Goal: Communication & Community: Answer question/provide support

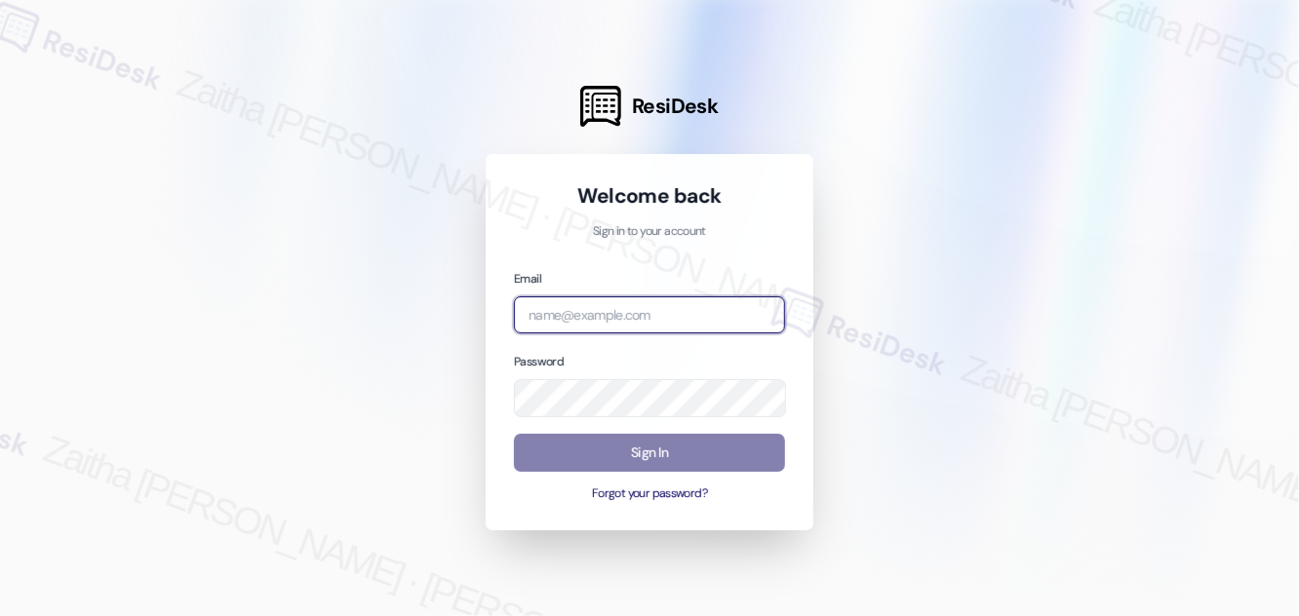
drag, startPoint x: 0, startPoint y: 0, endPoint x: 563, endPoint y: 317, distance: 645.8
click at [563, 317] on input "email" at bounding box center [649, 315] width 271 height 38
type input "automated-surveys-[MEDICAL_DATA]_formerly_regency-zaitha.mae.[PERSON_NAME]@[MED…"
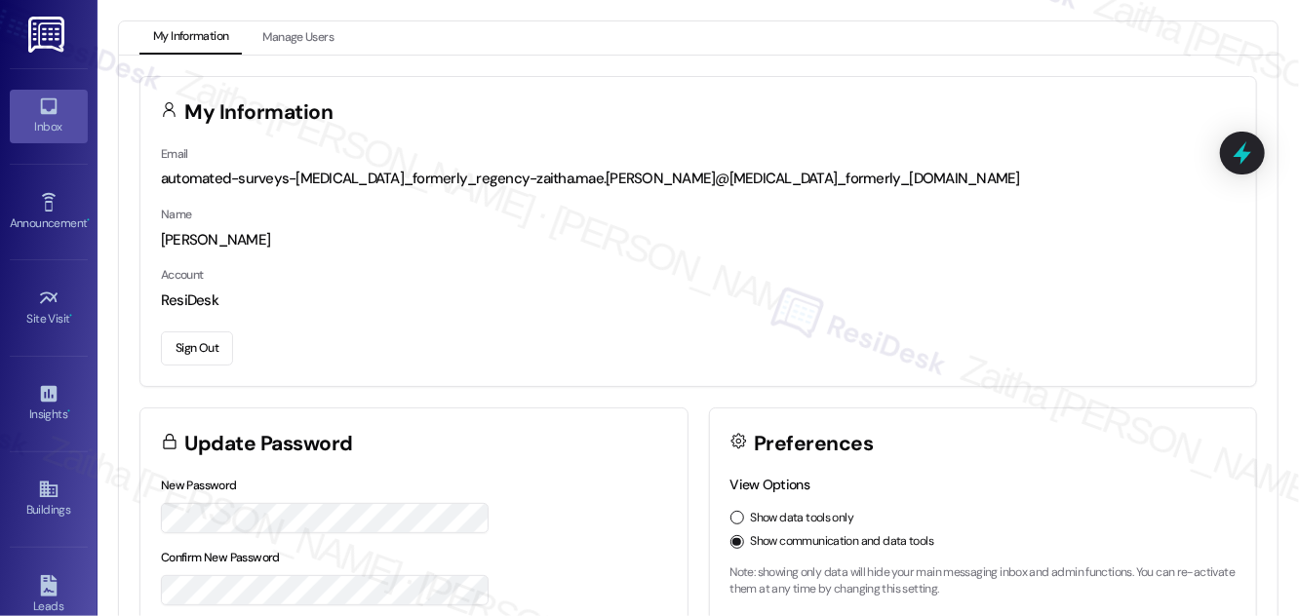
click at [40, 106] on icon at bounding box center [48, 107] width 17 height 17
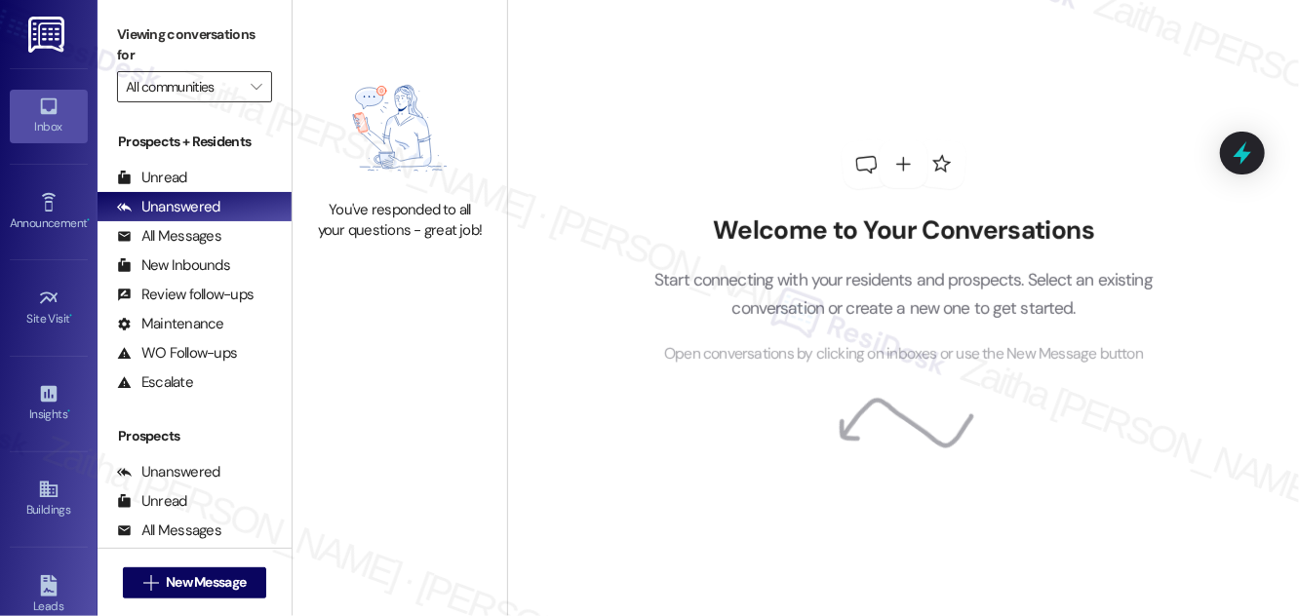
click at [196, 94] on input "All communities" at bounding box center [183, 86] width 115 height 31
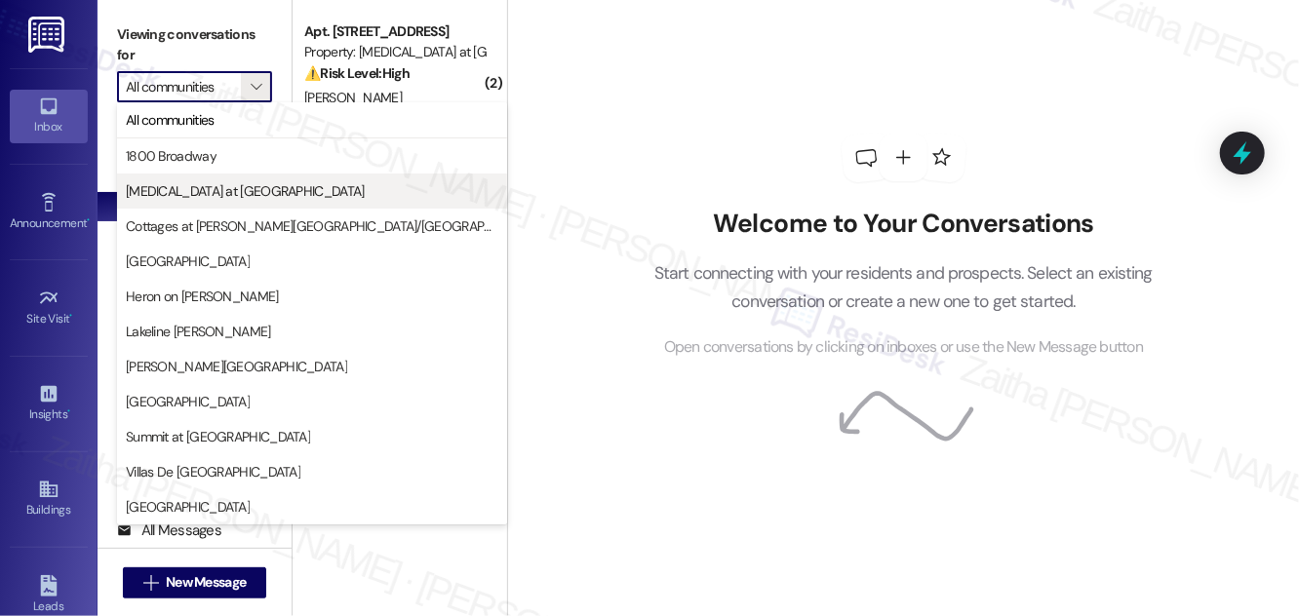
click at [186, 181] on span "[MEDICAL_DATA] at [GEOGRAPHIC_DATA]" at bounding box center [245, 191] width 239 height 20
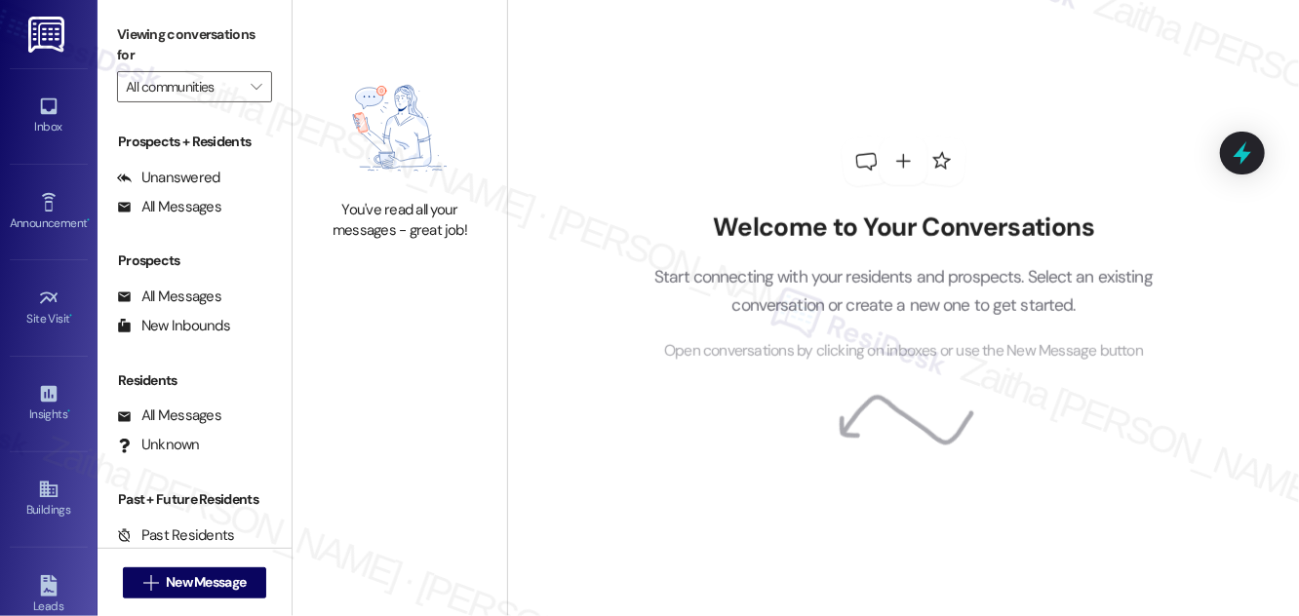
type input "[MEDICAL_DATA] at [GEOGRAPHIC_DATA]"
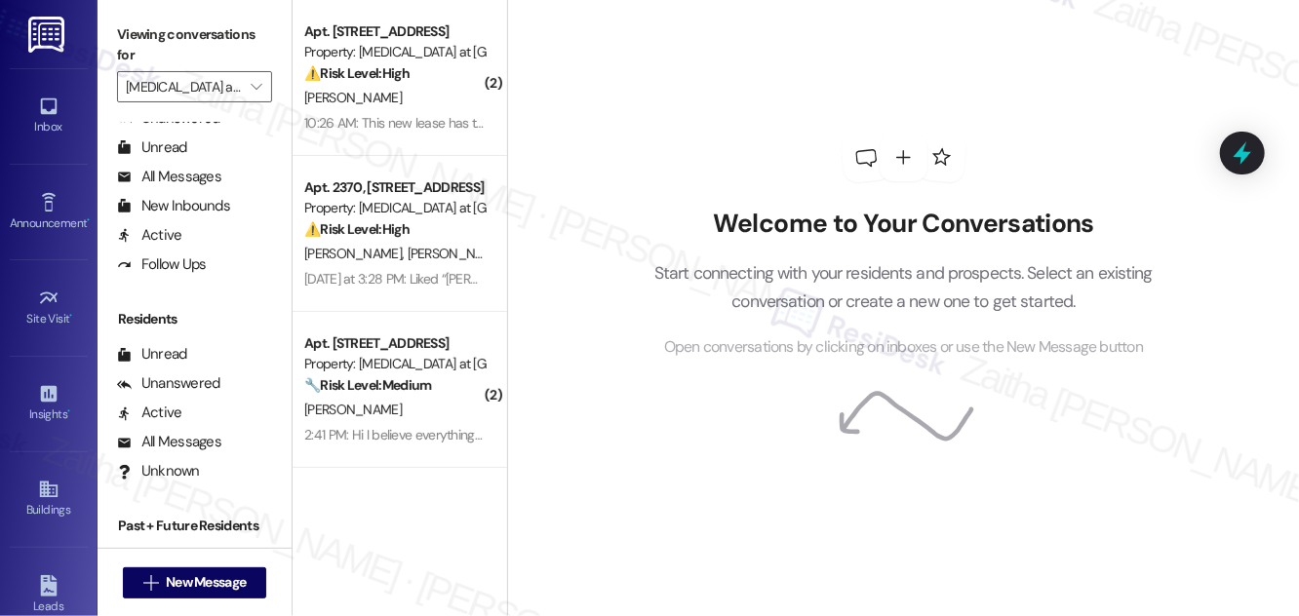
scroll to position [374, 0]
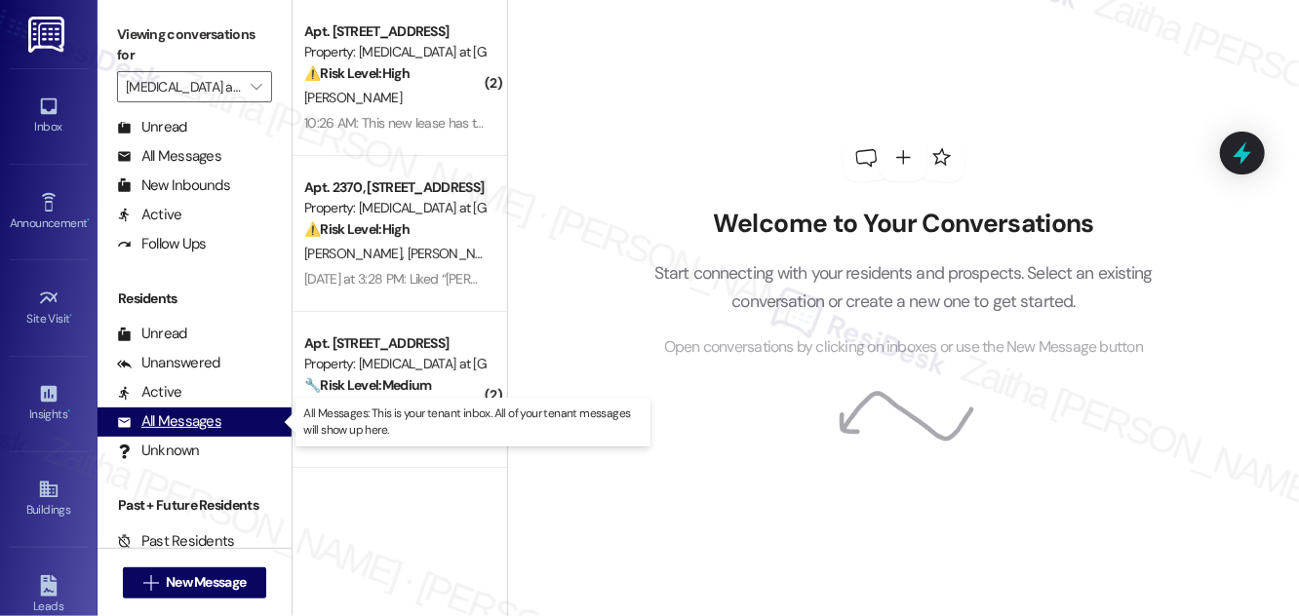
click at [179, 417] on div "All Messages" at bounding box center [169, 422] width 104 height 20
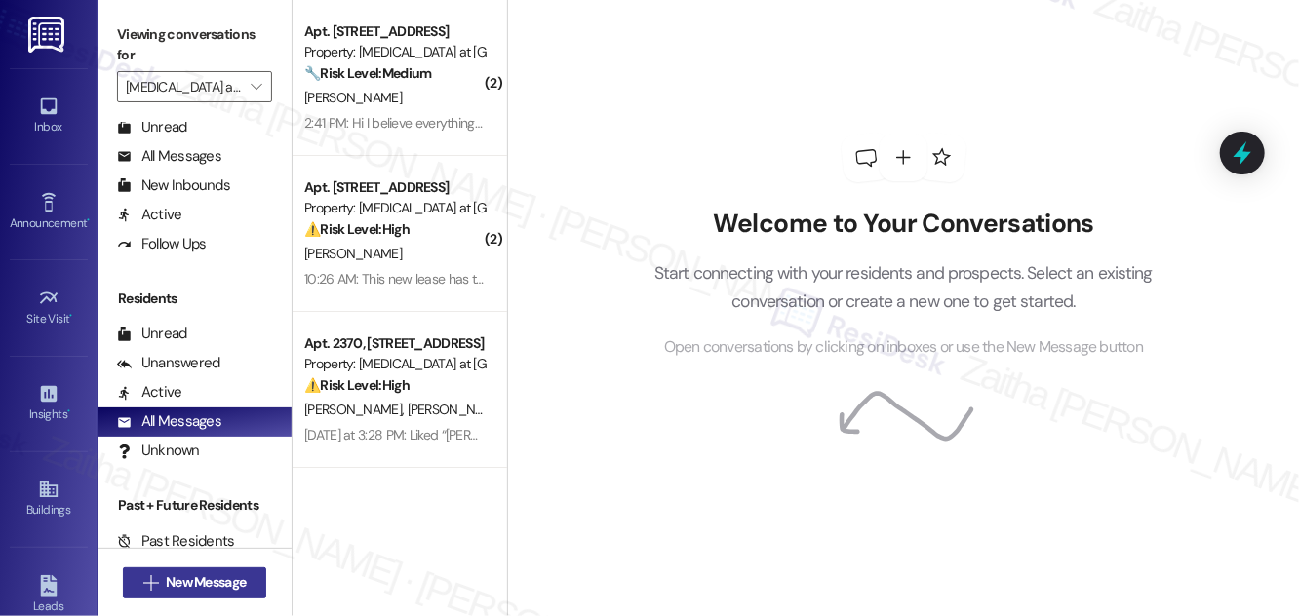
click at [169, 580] on span "New Message" at bounding box center [206, 582] width 80 height 20
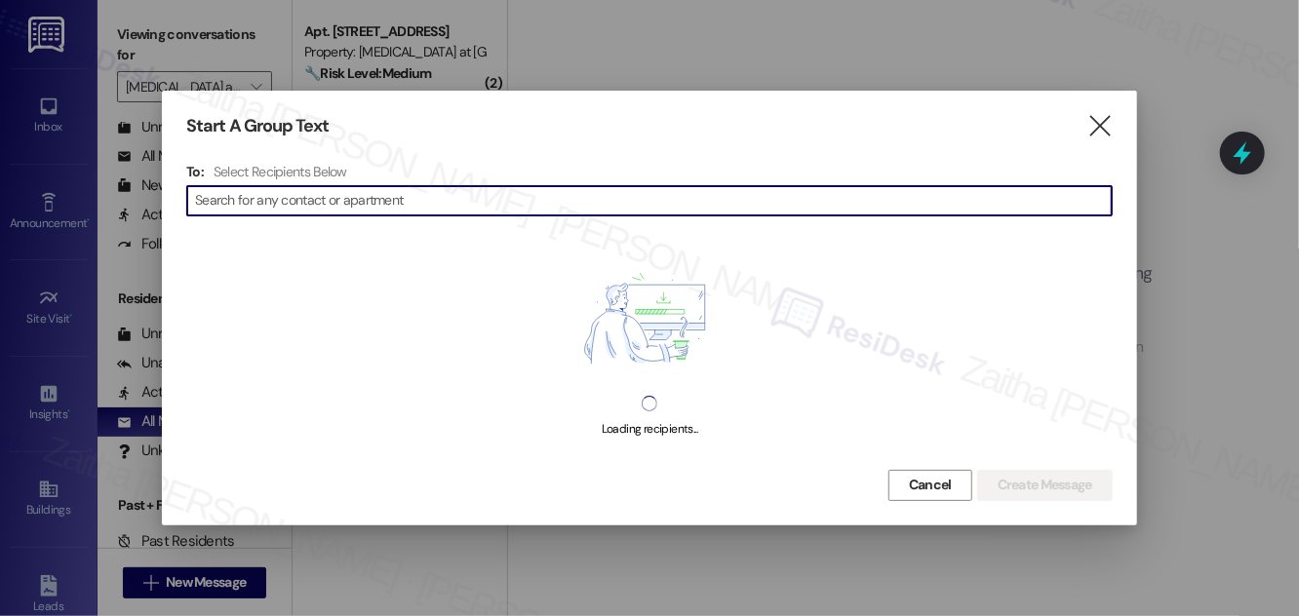
type input "[PERSON_NAME]"
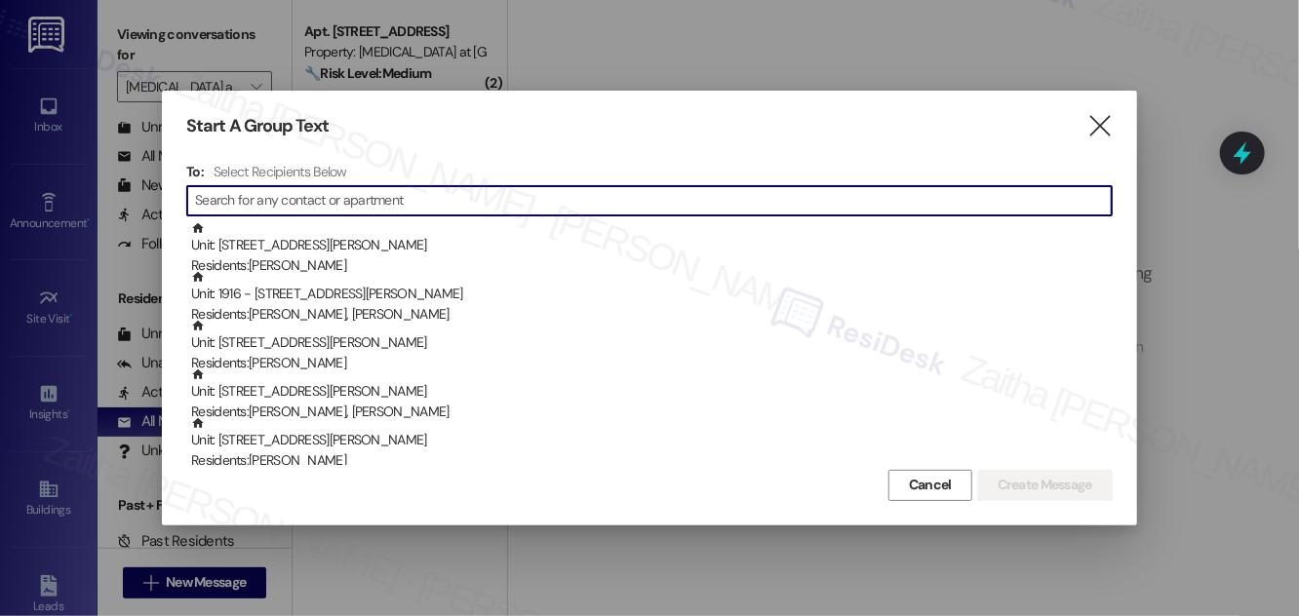
paste input "[PERSON_NAME]"
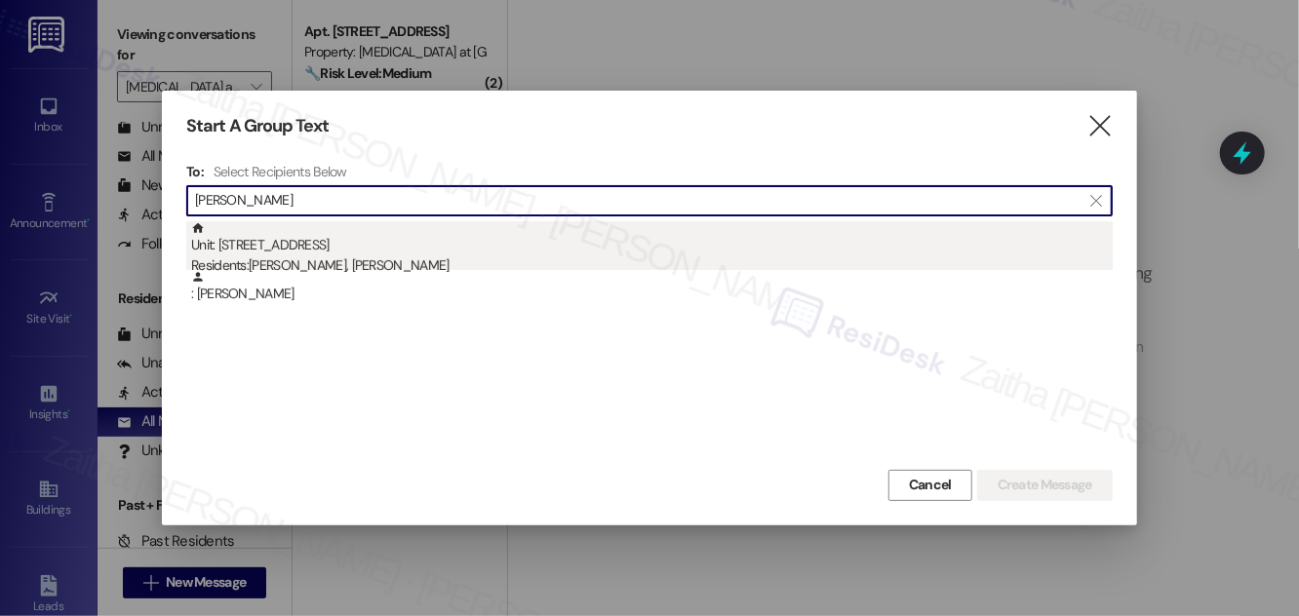
type input "[PERSON_NAME]"
click at [337, 254] on div "Unit: [STREET_ADDRESS] Residents: [PERSON_NAME], [PERSON_NAME]" at bounding box center [652, 249] width 922 height 56
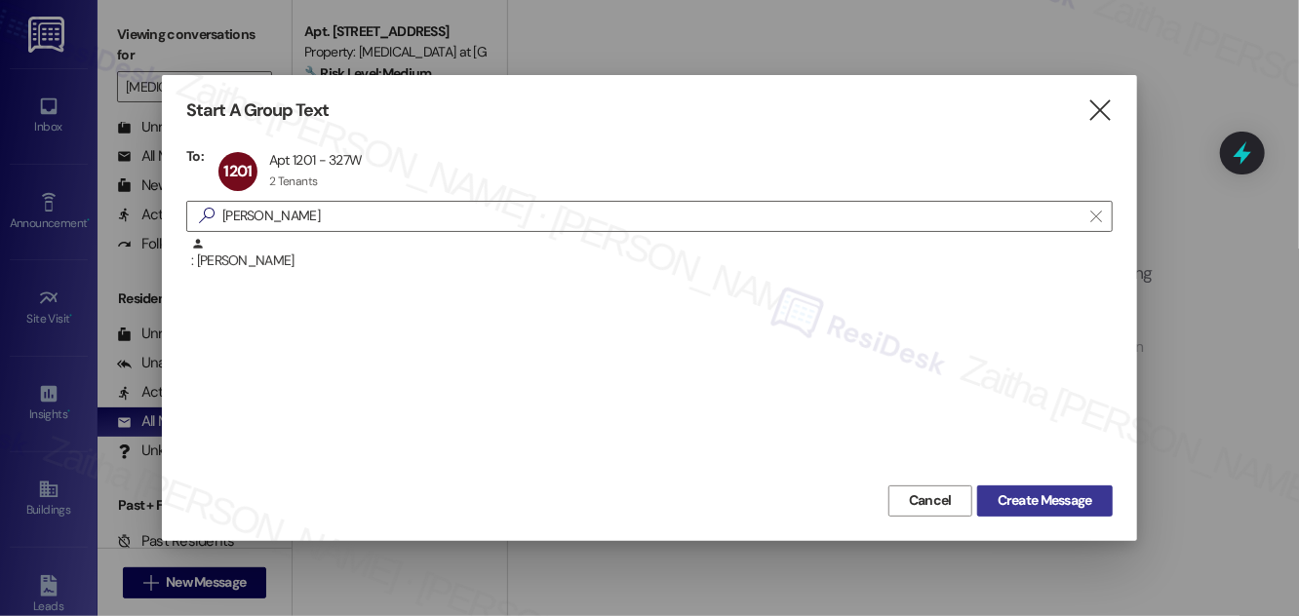
click at [957, 505] on span "Create Message" at bounding box center [1045, 501] width 95 height 20
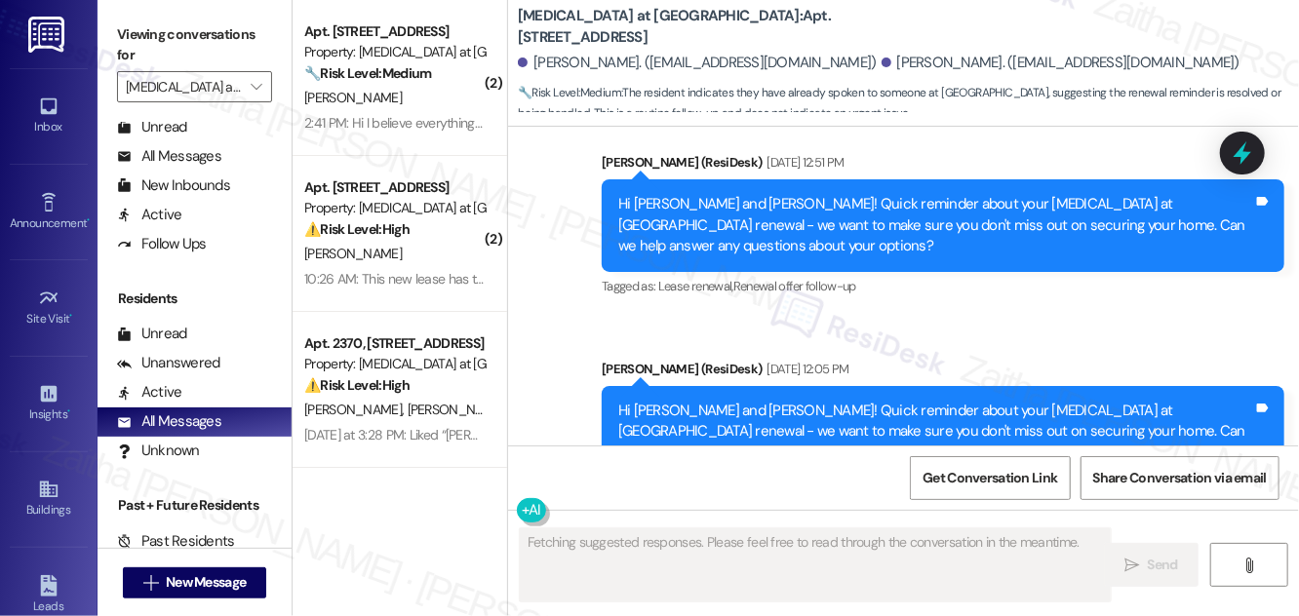
scroll to position [2694, 0]
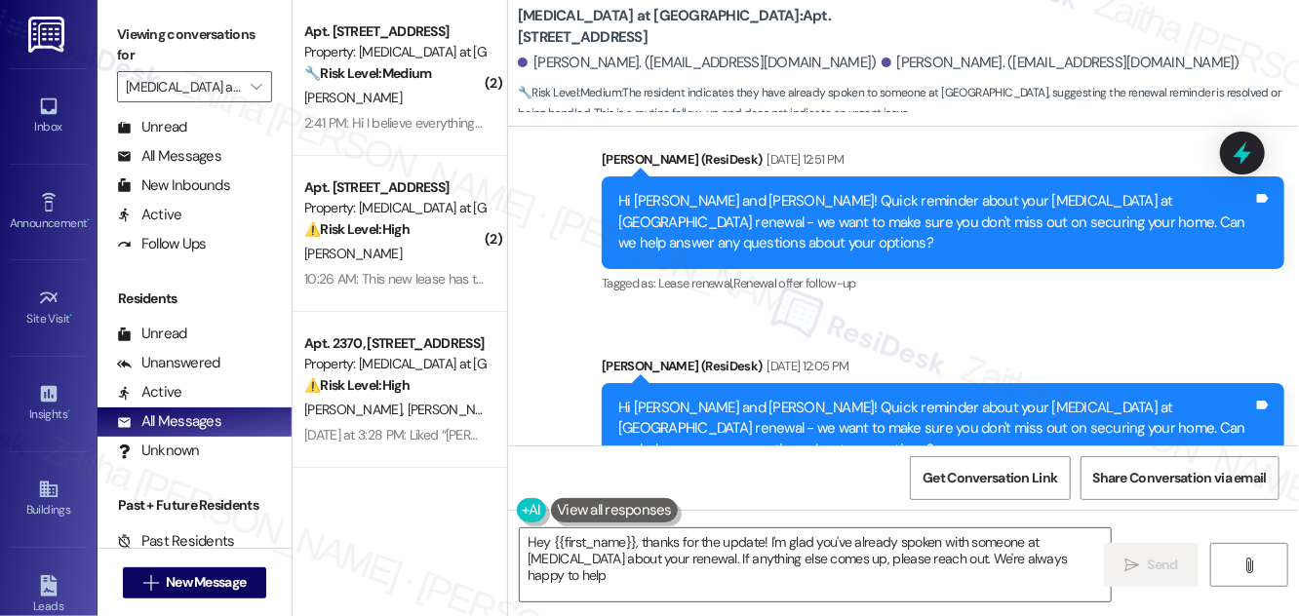
type textarea "Hey {{first_name}}, thanks for the update! I'm glad you've already spoken with …"
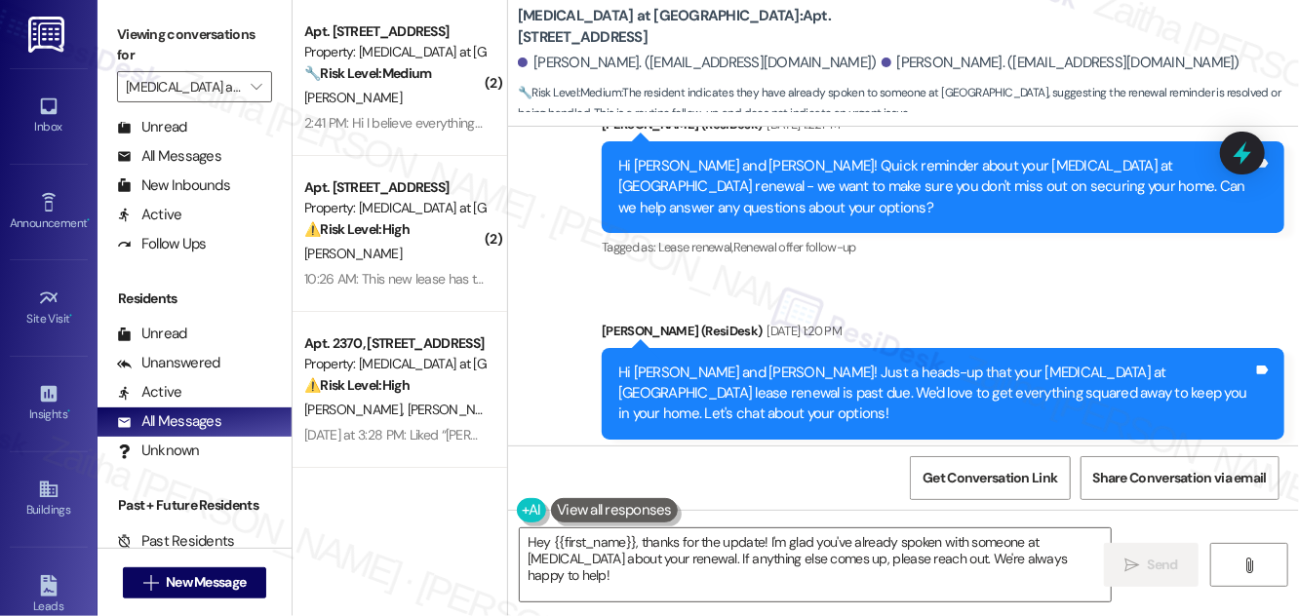
scroll to position [2280, 0]
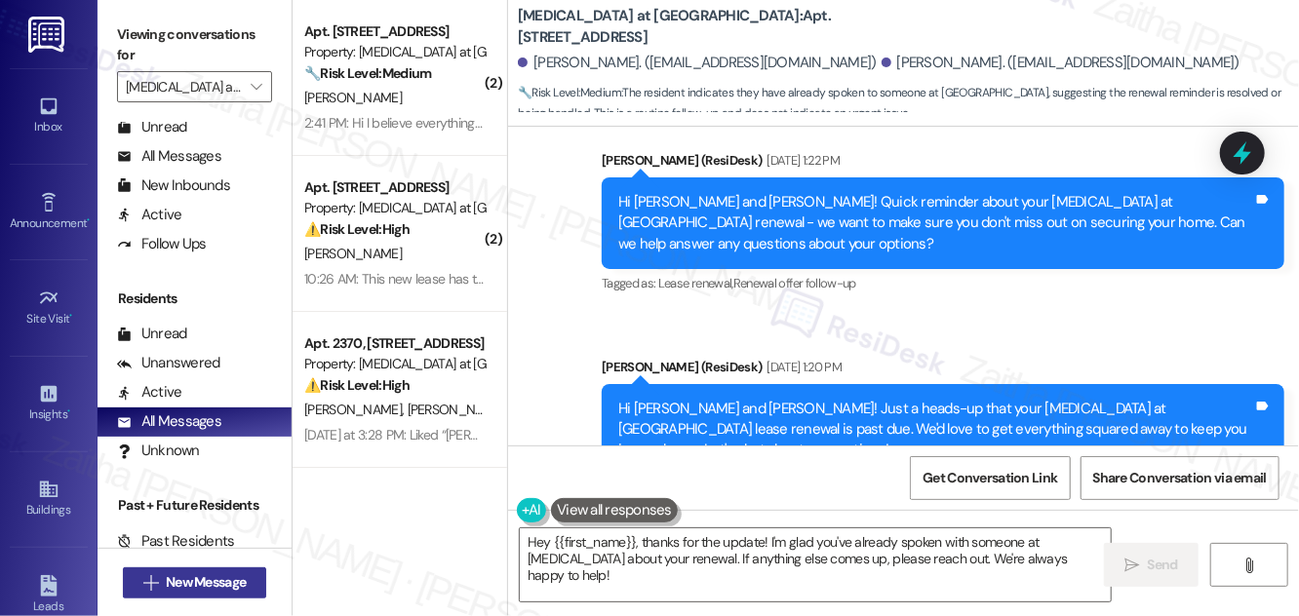
click at [163, 579] on span "New Message" at bounding box center [206, 582] width 88 height 20
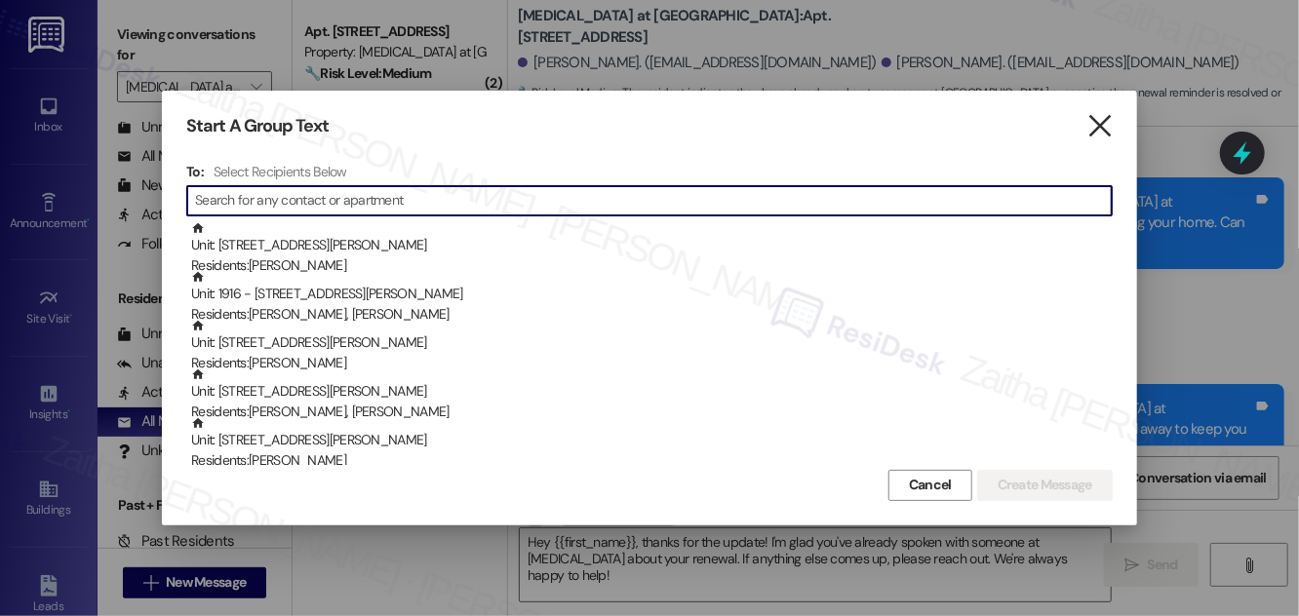
click at [957, 126] on icon "" at bounding box center [1099, 126] width 26 height 20
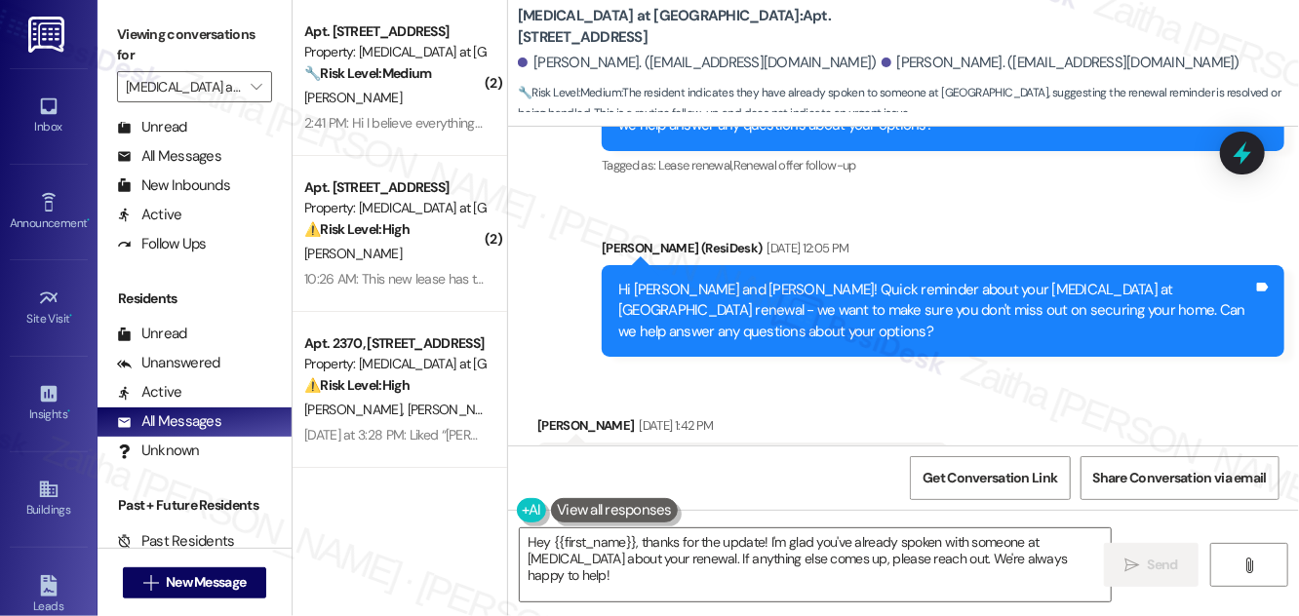
scroll to position [2900, 0]
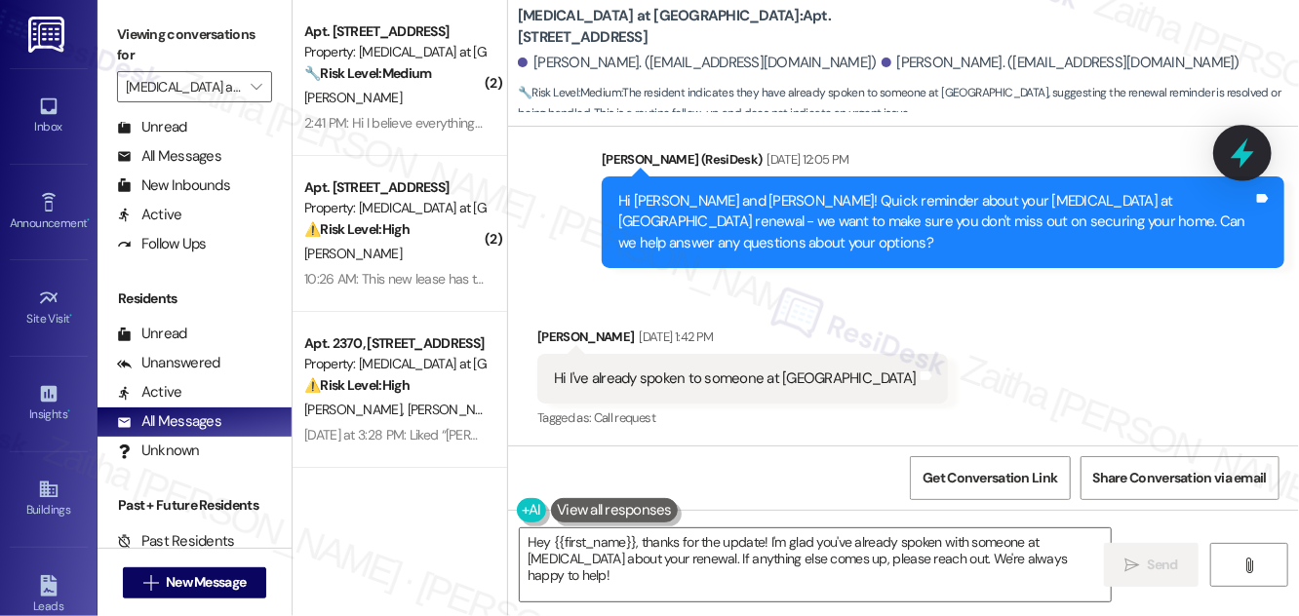
click at [957, 157] on icon at bounding box center [1242, 153] width 23 height 30
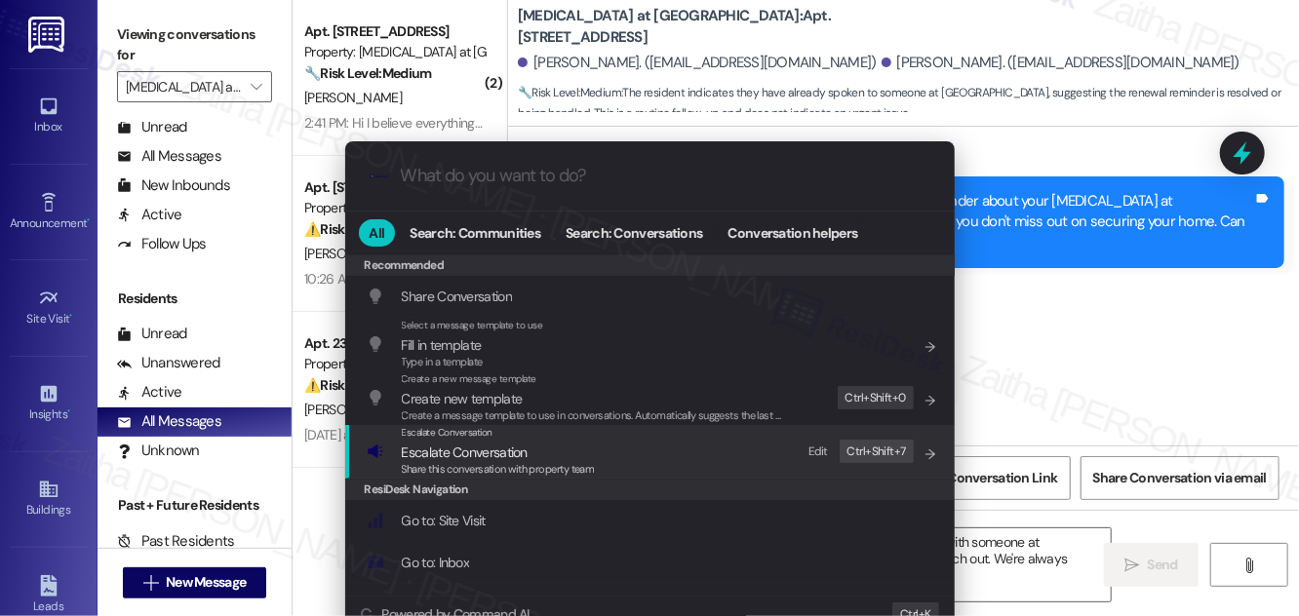
click at [470, 444] on span "Escalate Conversation" at bounding box center [465, 453] width 126 height 18
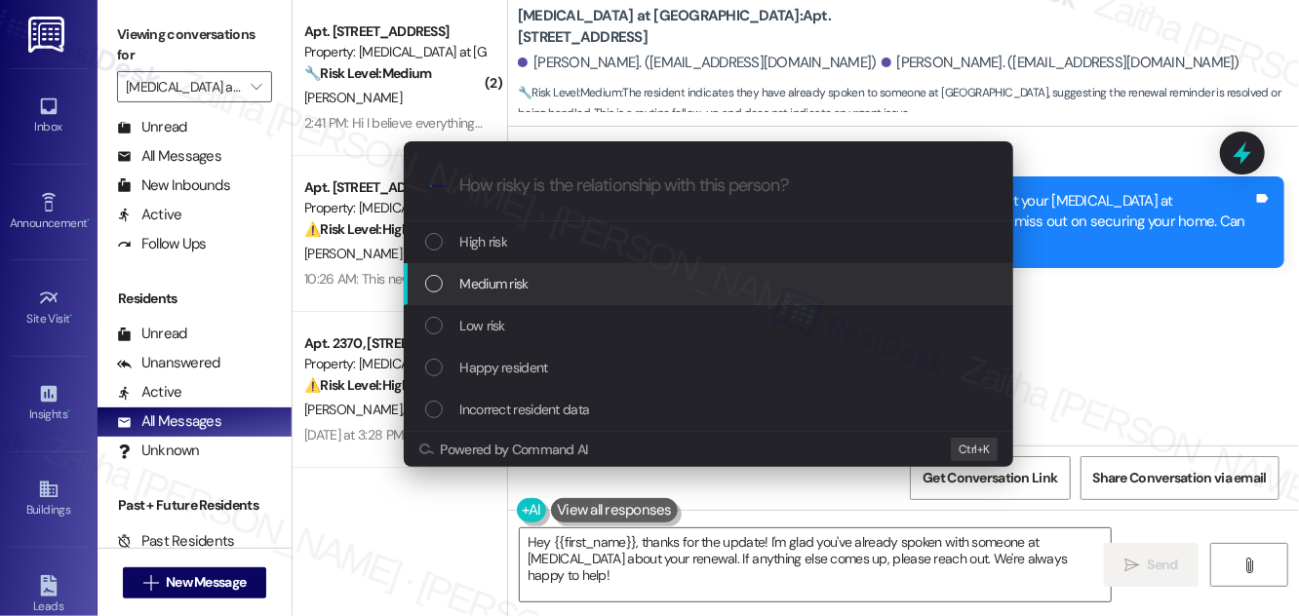
click at [516, 290] on span "Medium risk" at bounding box center [494, 283] width 68 height 21
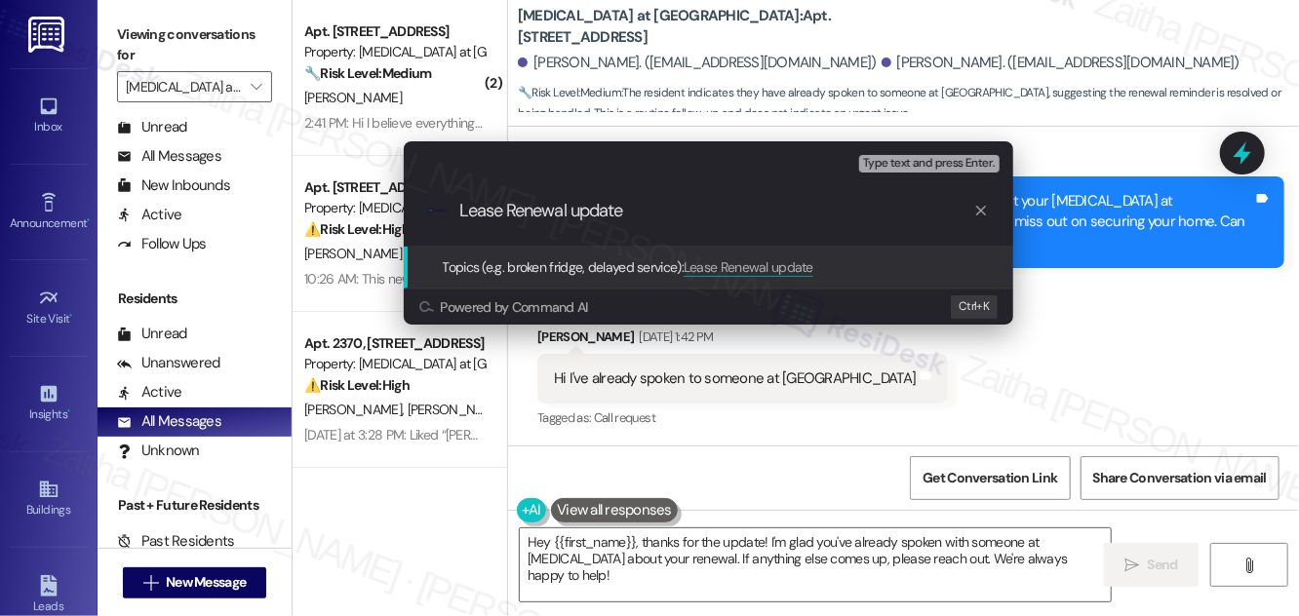
click at [581, 207] on input "Lease Renewal update" at bounding box center [716, 211] width 514 height 20
type input "Lease Renewal Update"
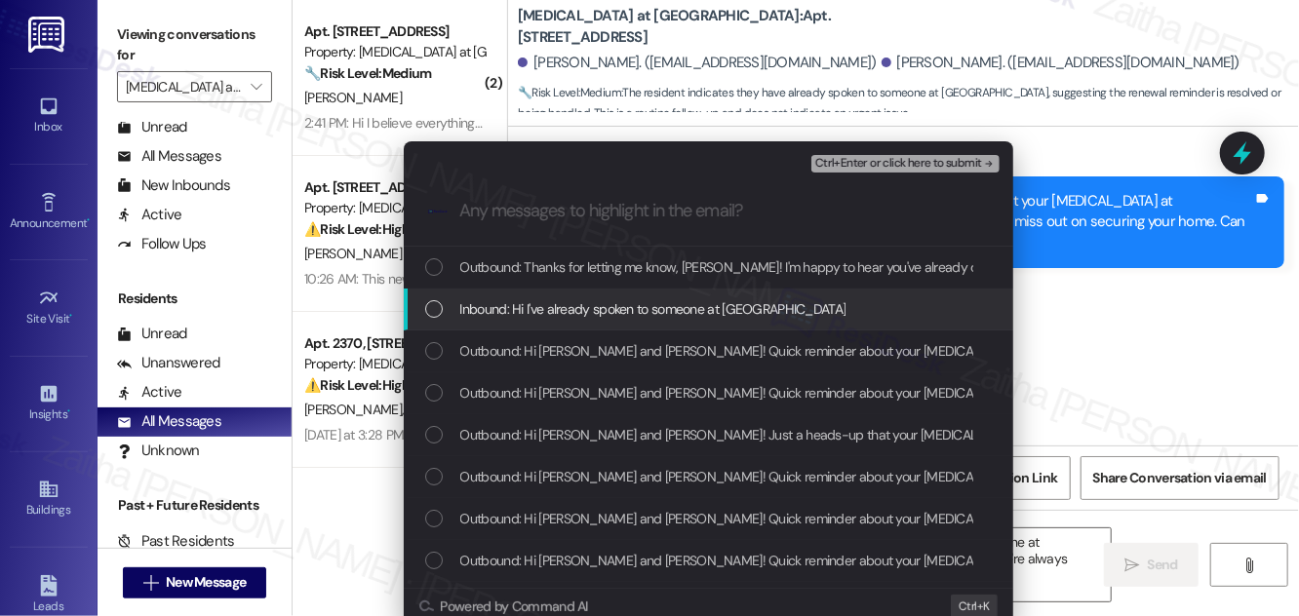
click at [537, 306] on span "Inbound: Hi I've already spoken to someone at Avita" at bounding box center [653, 308] width 386 height 21
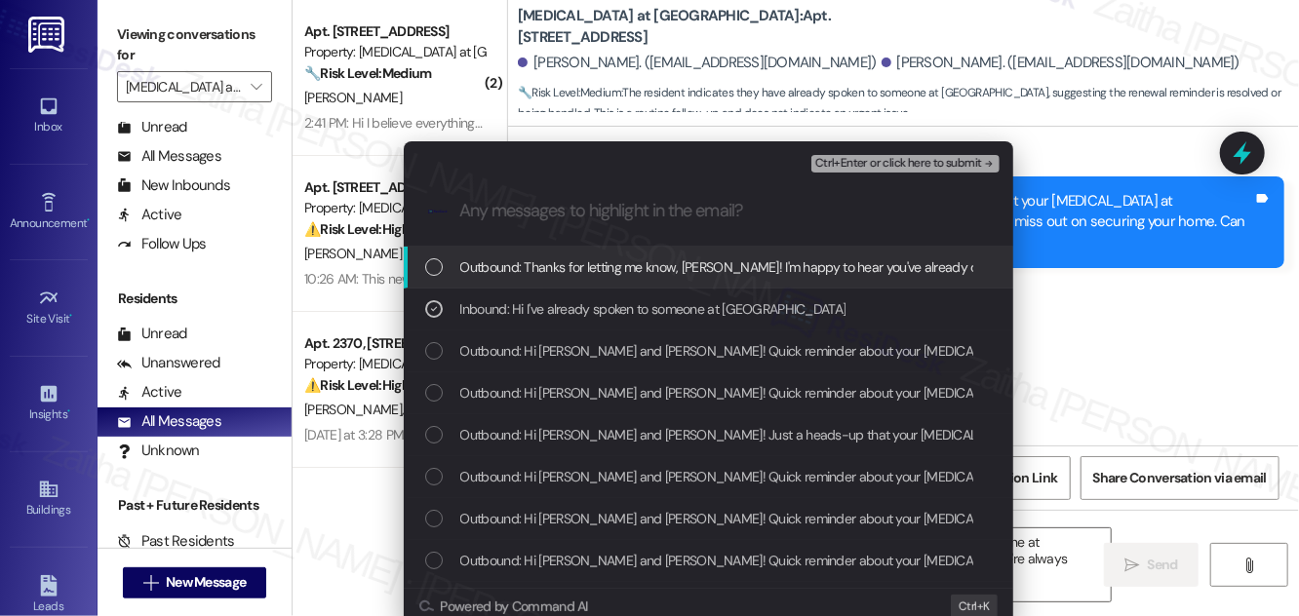
click at [859, 173] on div "Ctrl+Enter or click here to submit" at bounding box center [907, 163] width 192 height 25
click at [863, 164] on span "Ctrl+Enter or click here to submit" at bounding box center [898, 164] width 167 height 14
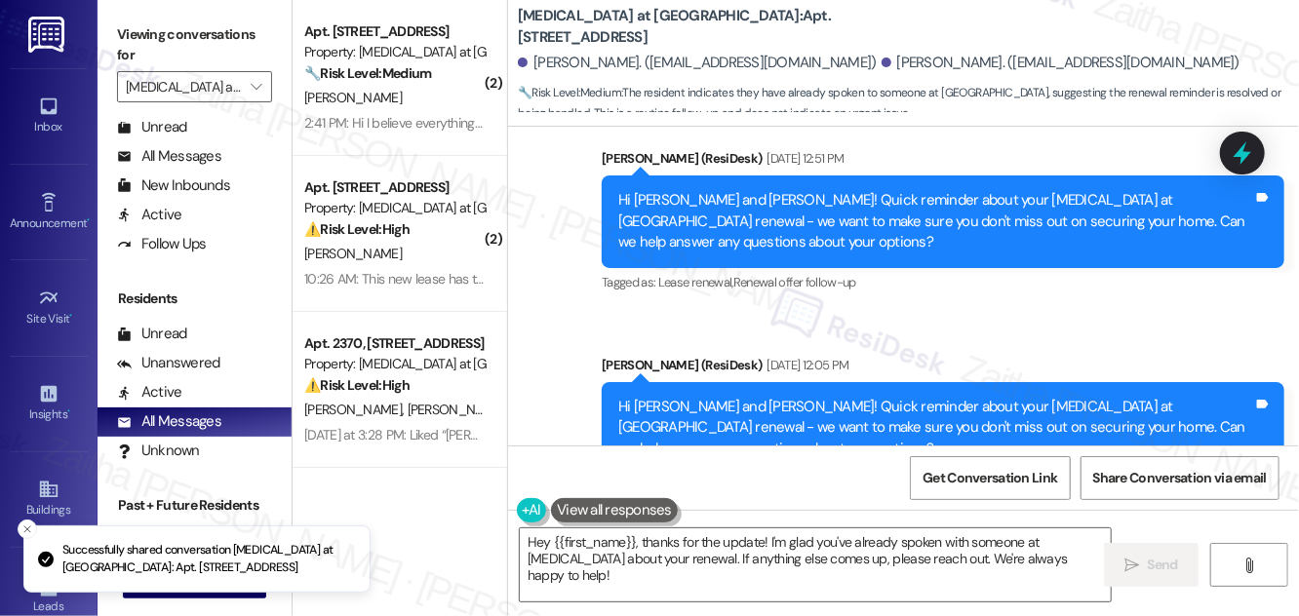
scroll to position [2694, 0]
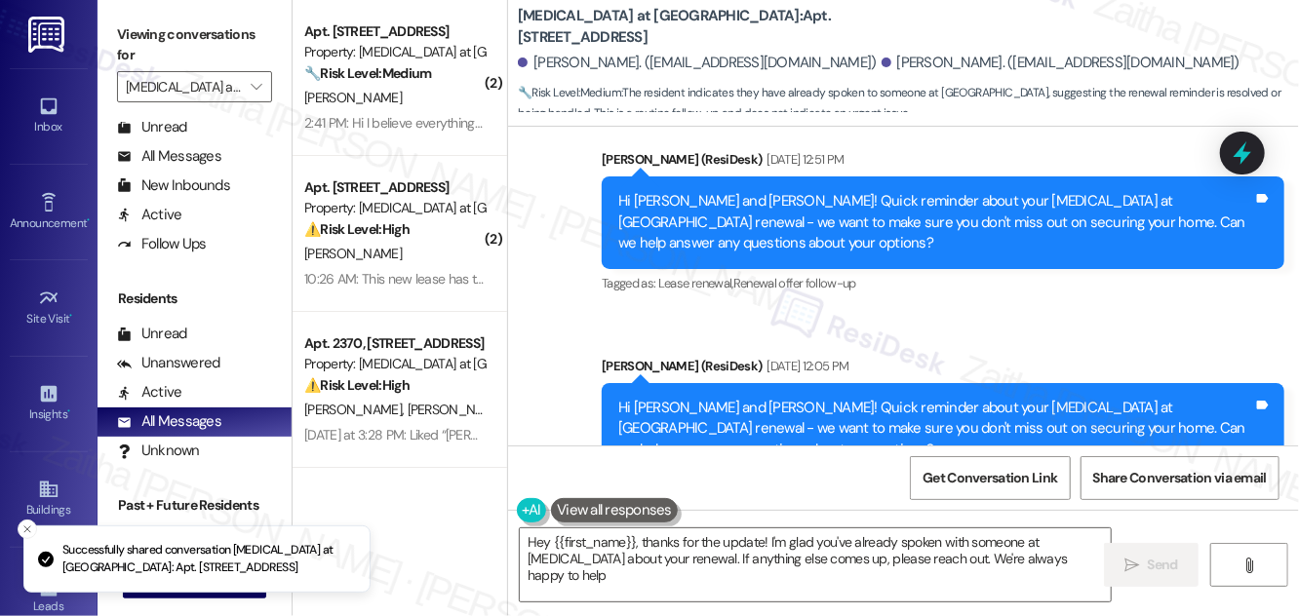
type textarea "Hey {{first_name}}, thanks for the update! I'm glad you've already spoken with …"
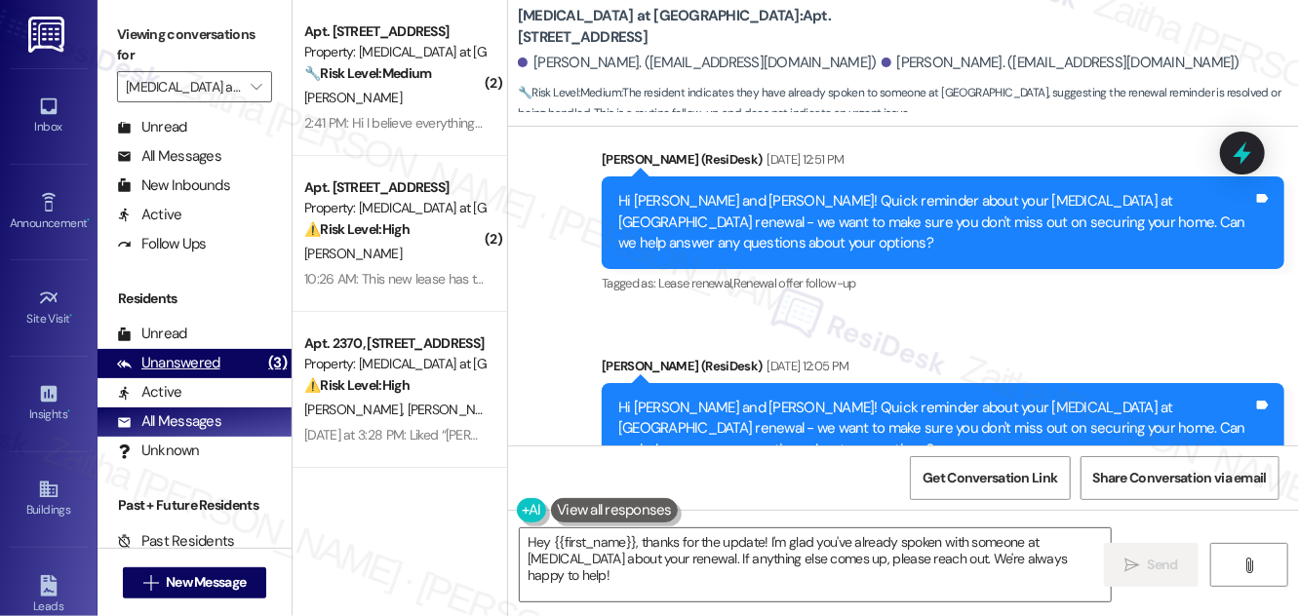
click at [179, 357] on div "Unanswered" at bounding box center [168, 363] width 103 height 20
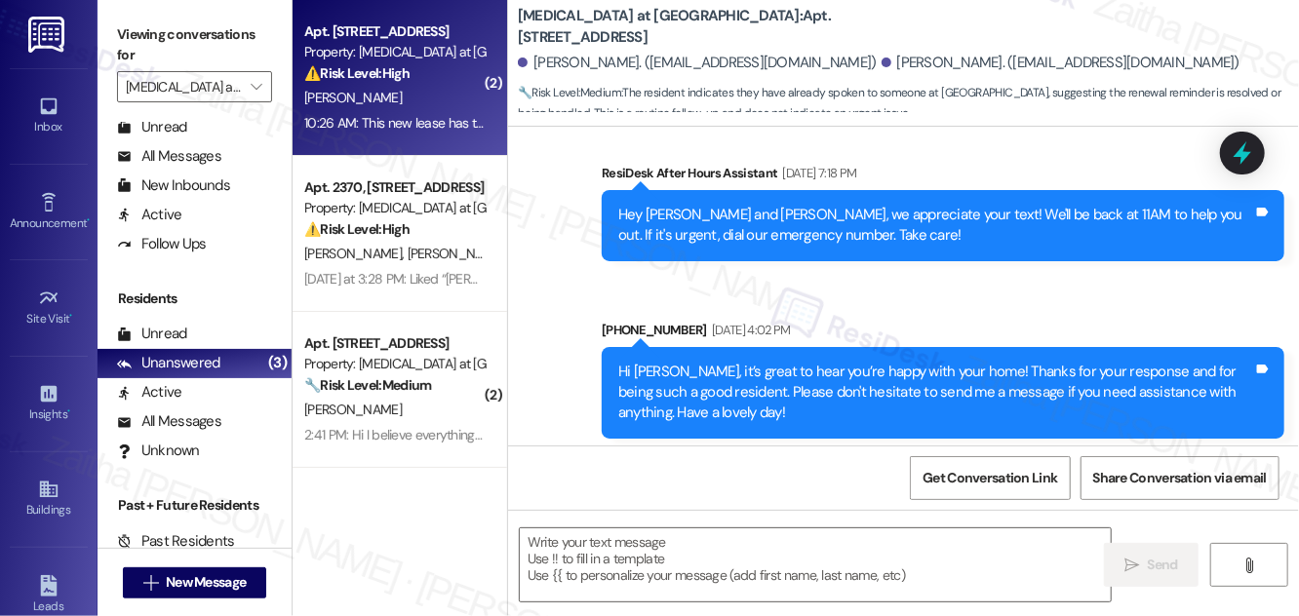
type textarea "Fetching suggested responses. Please feel free to read through the conversation…"
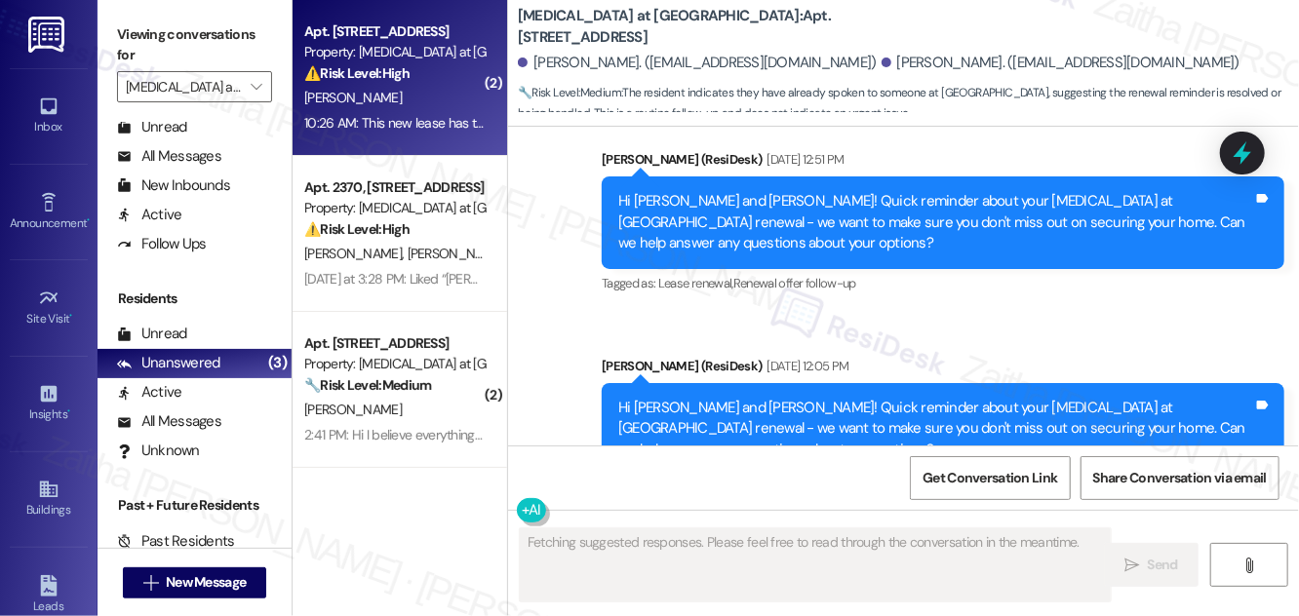
click at [438, 93] on div "R. Stecher" at bounding box center [394, 98] width 184 height 24
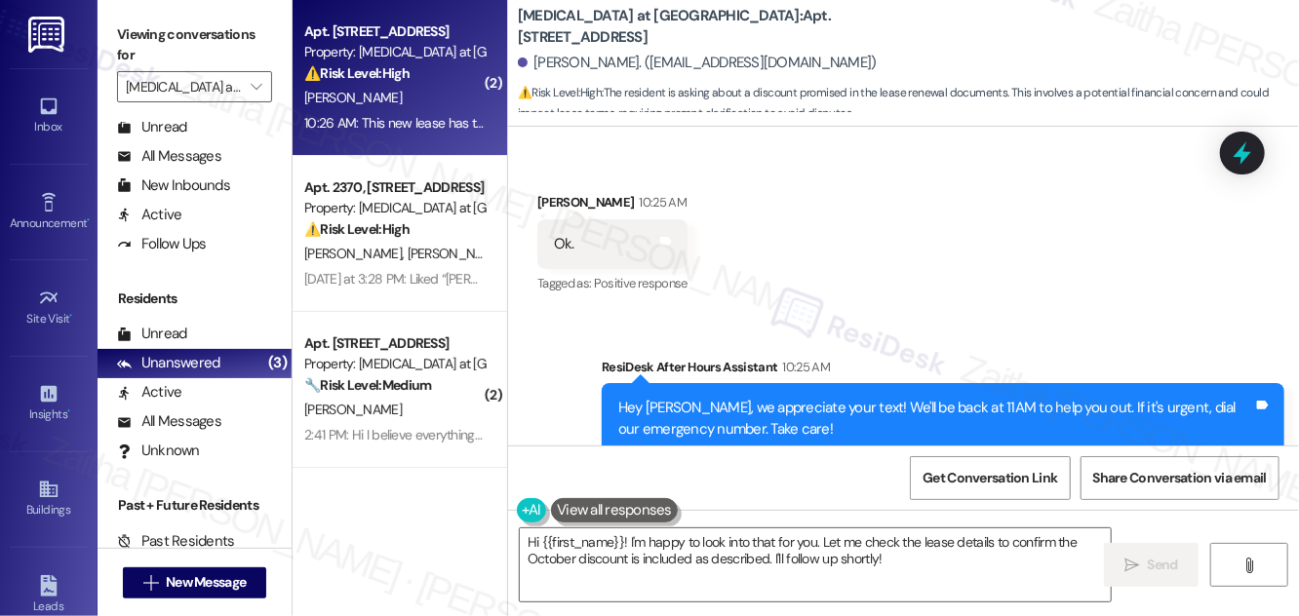
scroll to position [4886, 0]
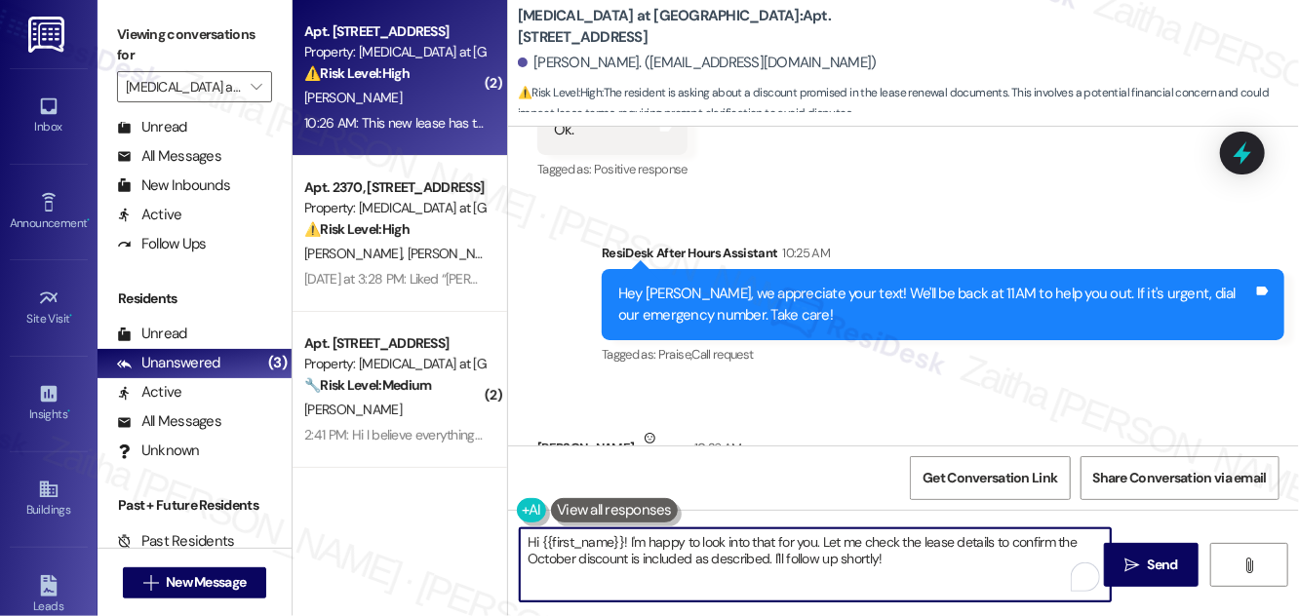
click at [908, 557] on textarea "Hi {{first_name}}! I'm happy to look into that for you. Let me check the lease …" at bounding box center [815, 565] width 591 height 73
drag, startPoint x: 840, startPoint y: 557, endPoint x: 938, endPoint y: 559, distance: 98.5
click at [938, 559] on textarea "Hi {{first_name}}! I'm happy to look into that for you. Let me check the lease …" at bounding box center [815, 565] width 591 height 73
type textarea "Hi {{first_name}}! I'm happy to look into that for you. Let me check the lease …"
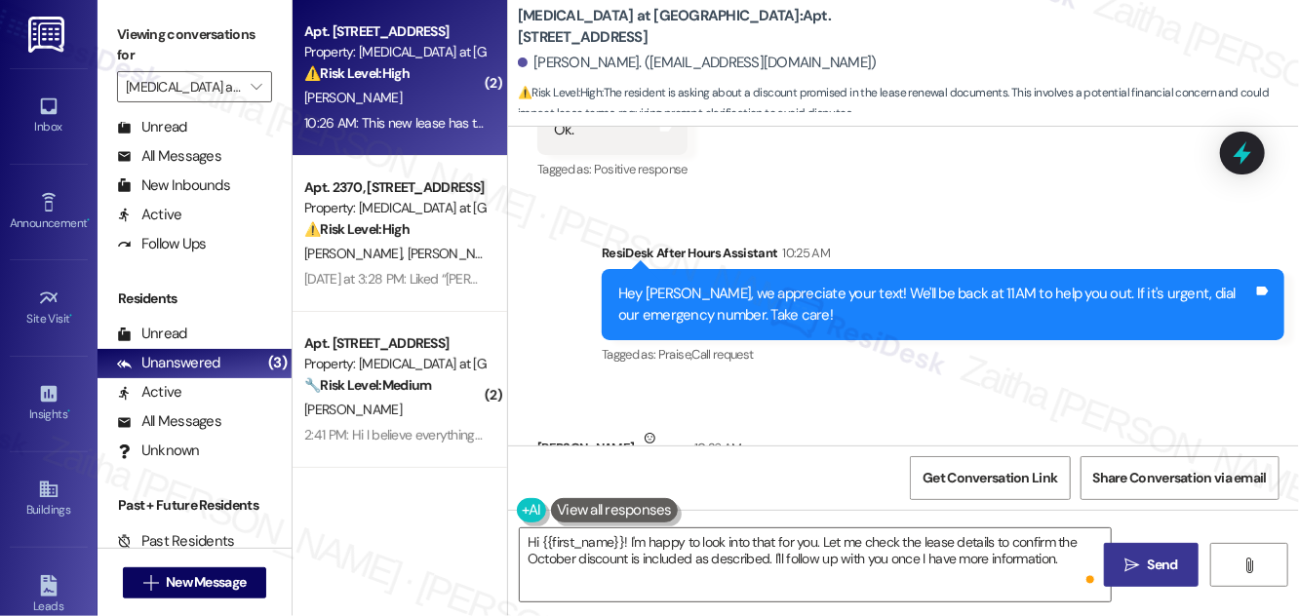
click at [957, 564] on span "Send" at bounding box center [1163, 565] width 30 height 20
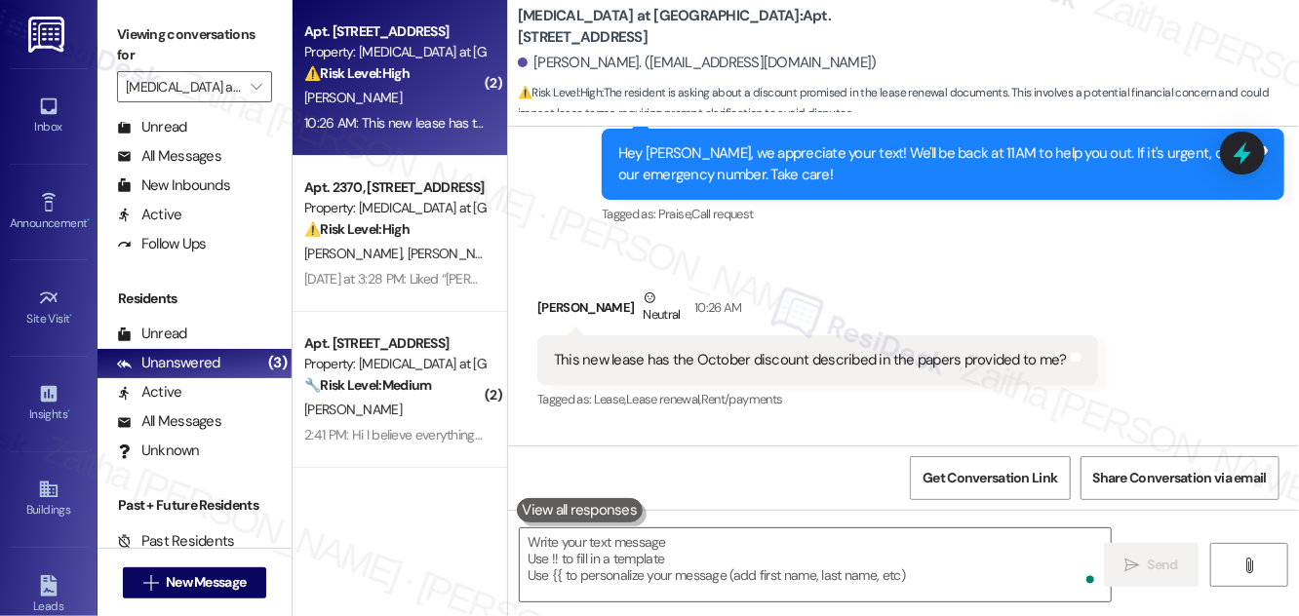
scroll to position [5042, 0]
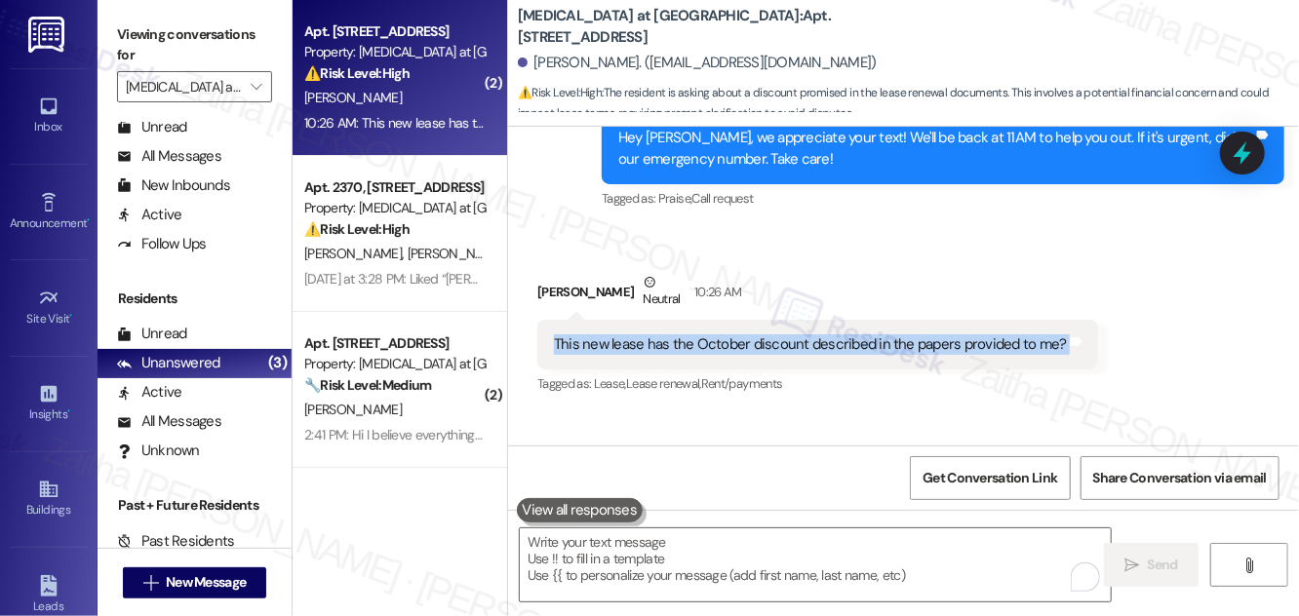
drag, startPoint x: 554, startPoint y: 217, endPoint x: 1084, endPoint y: 220, distance: 529.6
click at [957, 320] on div "This new lease has the October discount described in the papers provided to me?…" at bounding box center [817, 345] width 561 height 50
copy div "This new lease has the October discount described in the papers provided to me?…"
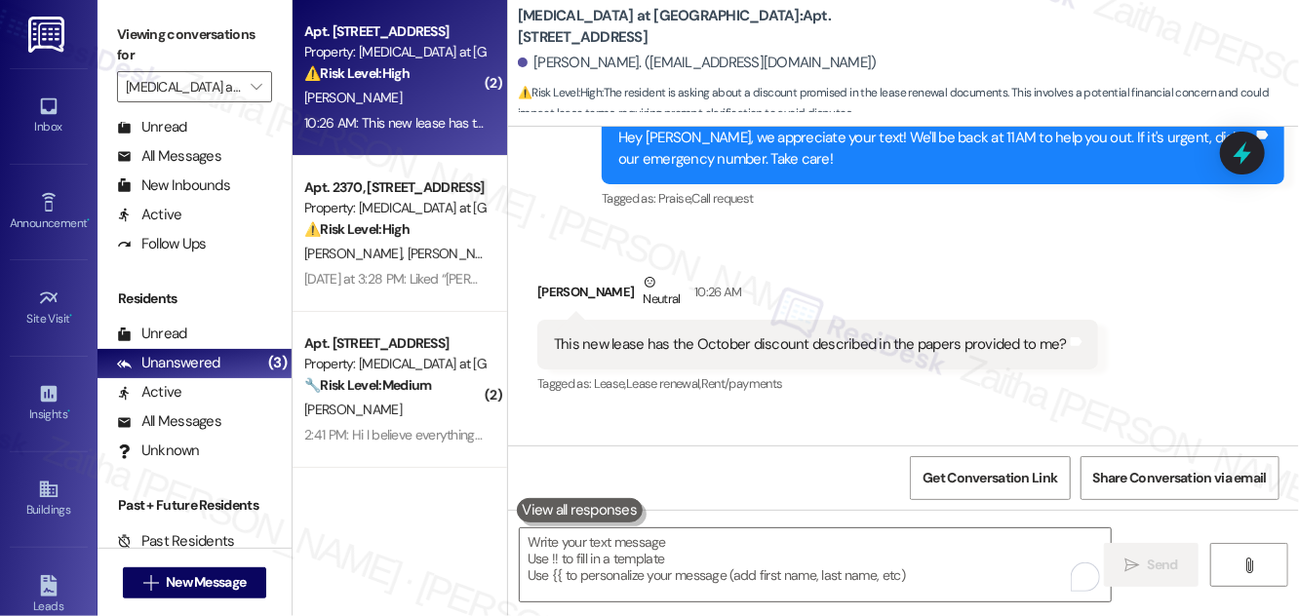
click at [957, 278] on div "Received via SMS Robert Stecher Neutral 10:26 AM This new lease has the October…" at bounding box center [818, 335] width 590 height 156
click at [957, 153] on icon at bounding box center [1242, 153] width 23 height 30
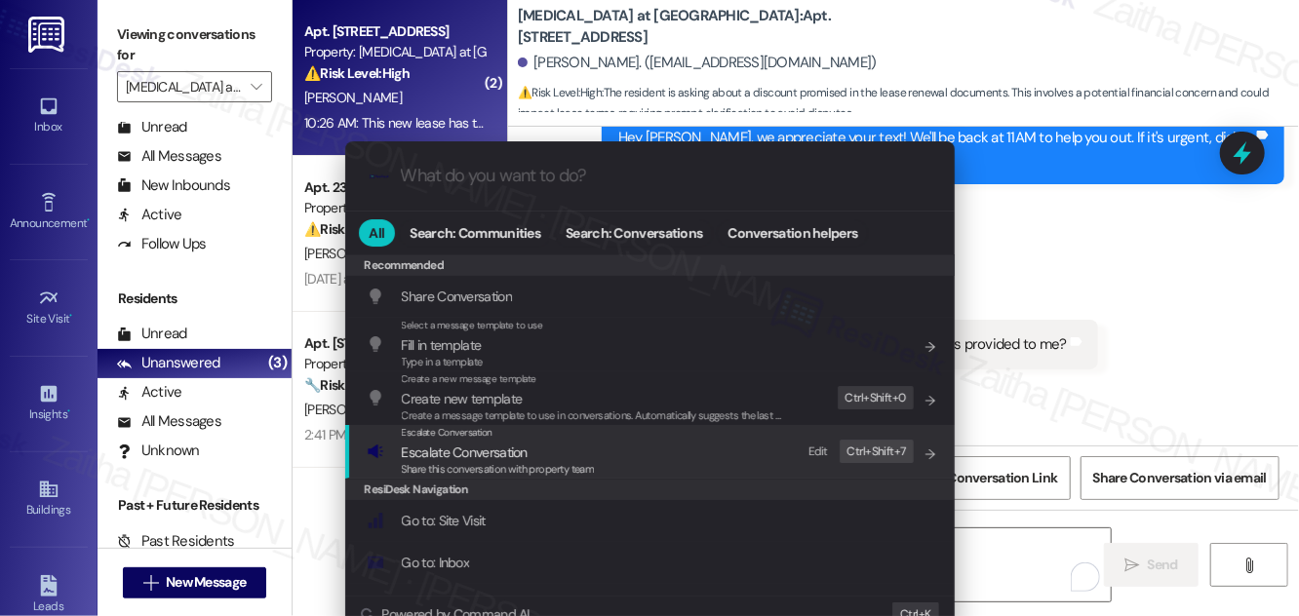
click at [483, 457] on span "Escalate Conversation" at bounding box center [465, 453] width 126 height 18
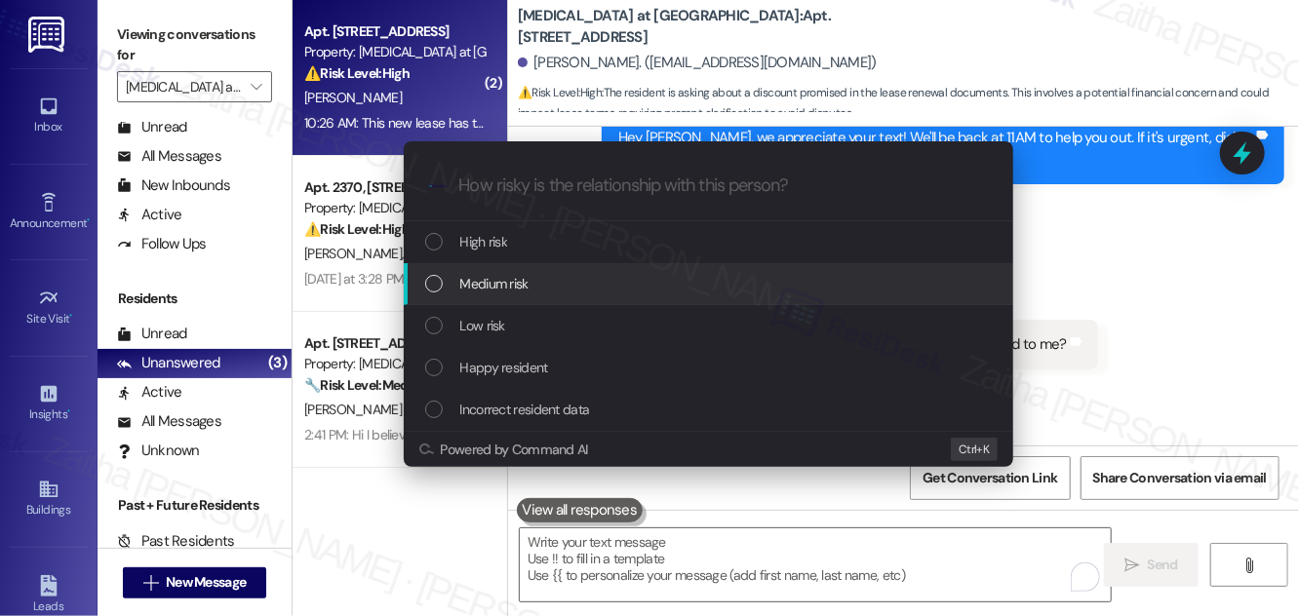
click at [512, 284] on span "Medium risk" at bounding box center [494, 283] width 68 height 21
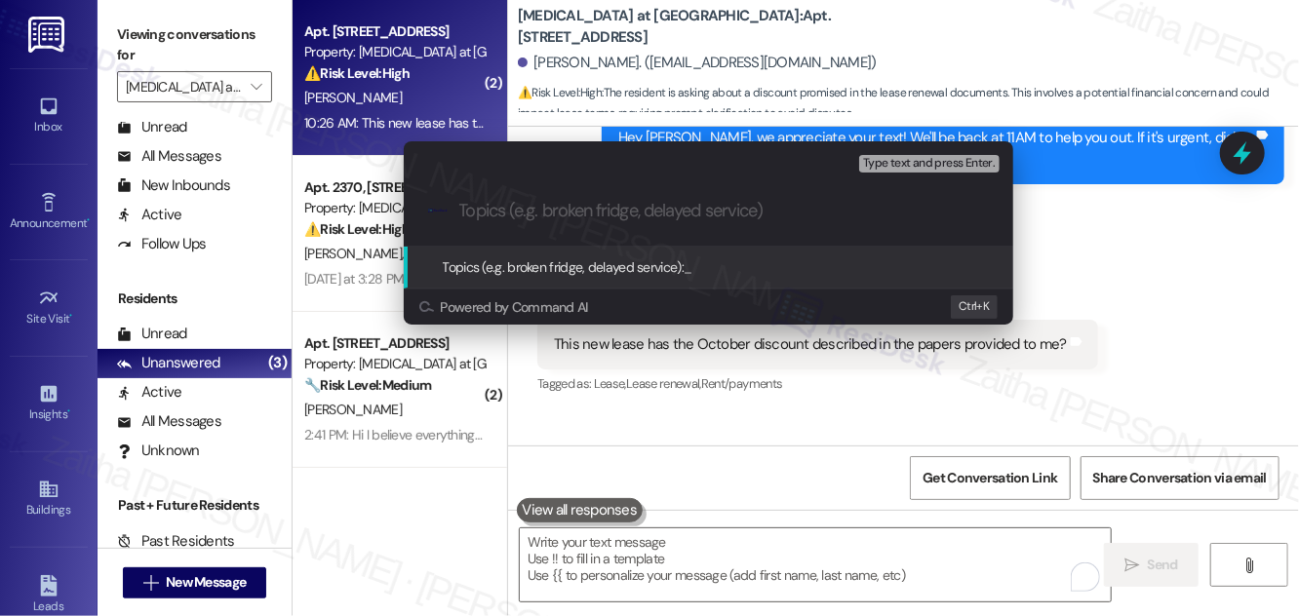
paste input "Resident Inquiry: October Discount in New Lease"
type input "Resident Inquiry: October Discount in New Lease"
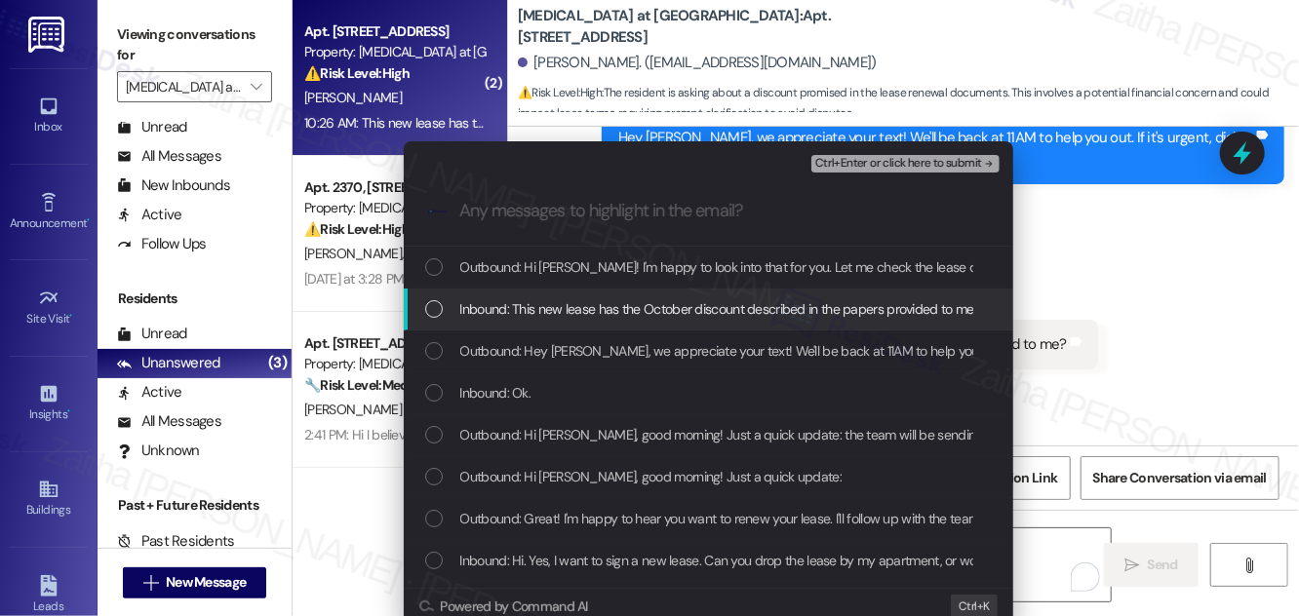
click at [515, 308] on span "Inbound: This new lease has the October discount described in the papers provid…" at bounding box center [720, 308] width 520 height 21
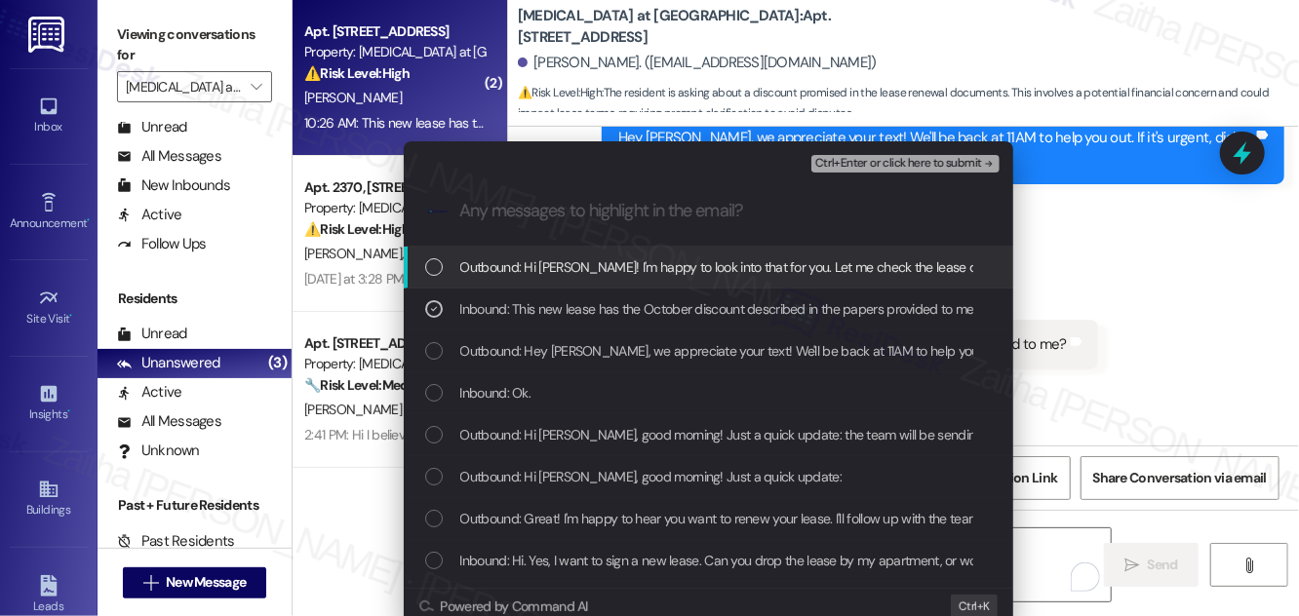
click at [875, 160] on span "Ctrl+Enter or click here to submit" at bounding box center [898, 164] width 167 height 14
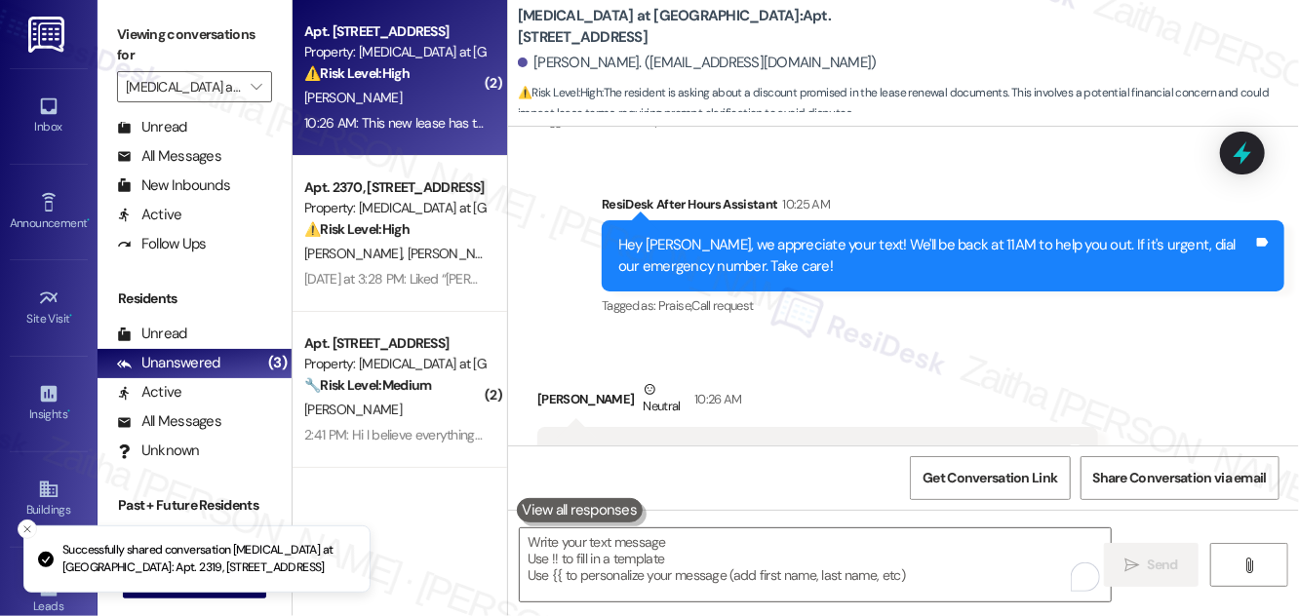
scroll to position [4974, 0]
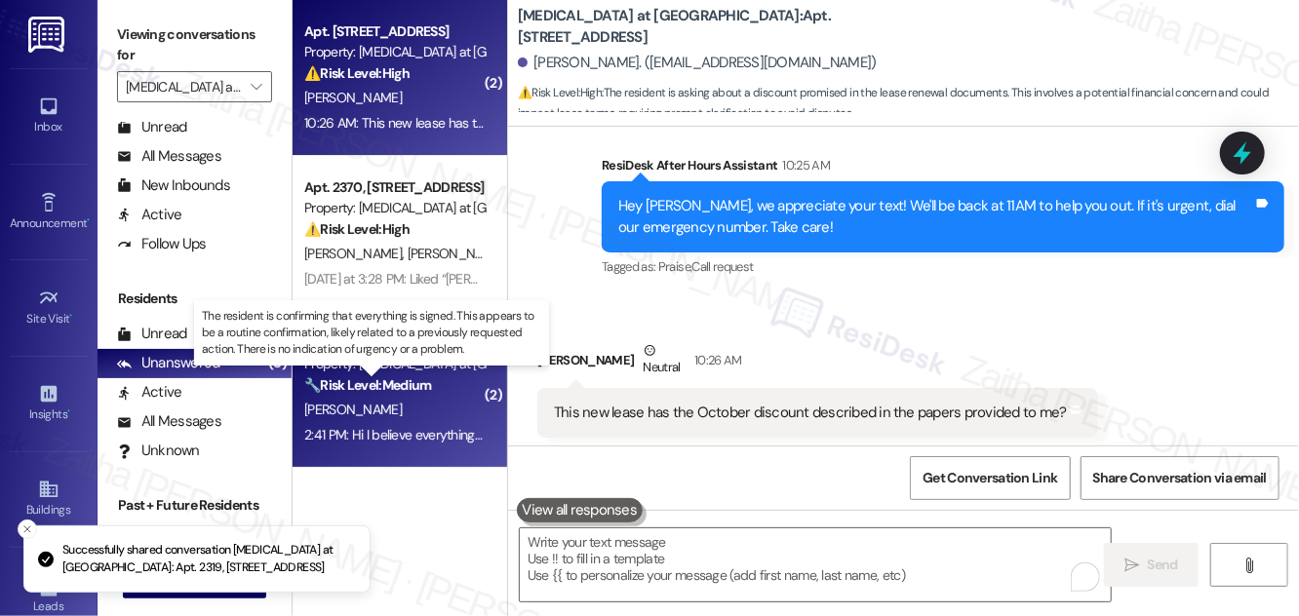
click at [417, 394] on strong "🔧 Risk Level: Medium" at bounding box center [367, 385] width 127 height 18
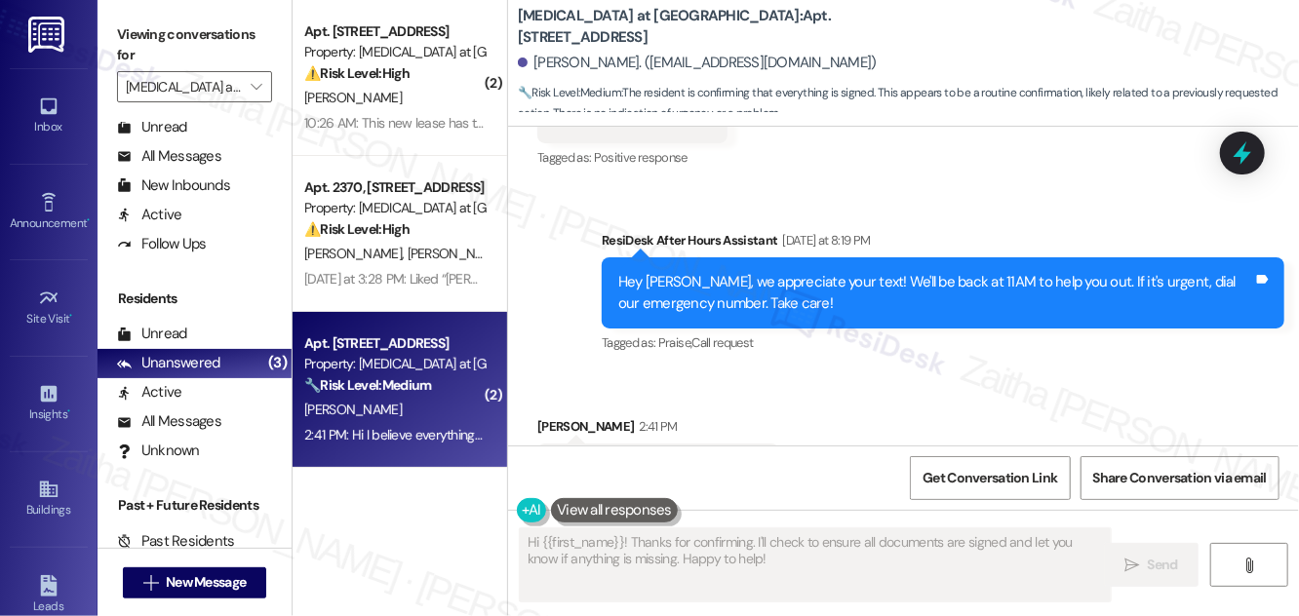
scroll to position [6996, 0]
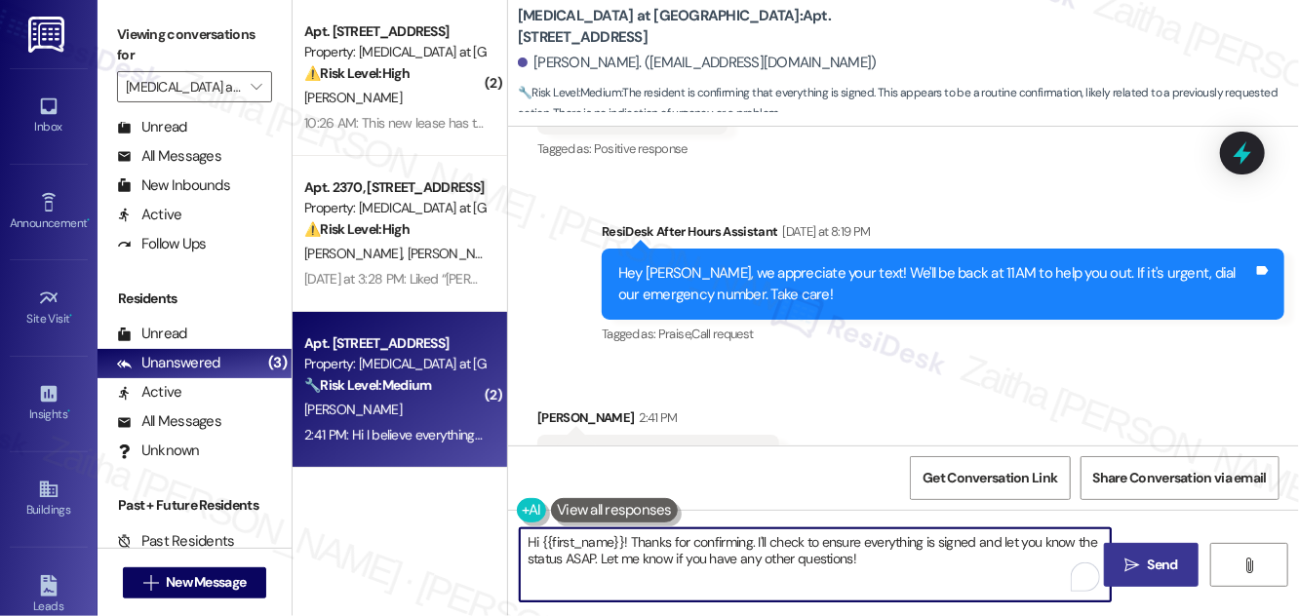
click at [578, 556] on textarea "Hi {{first_name}}! Thanks for confirming. I'll check to ensure everything is si…" at bounding box center [815, 565] width 591 height 73
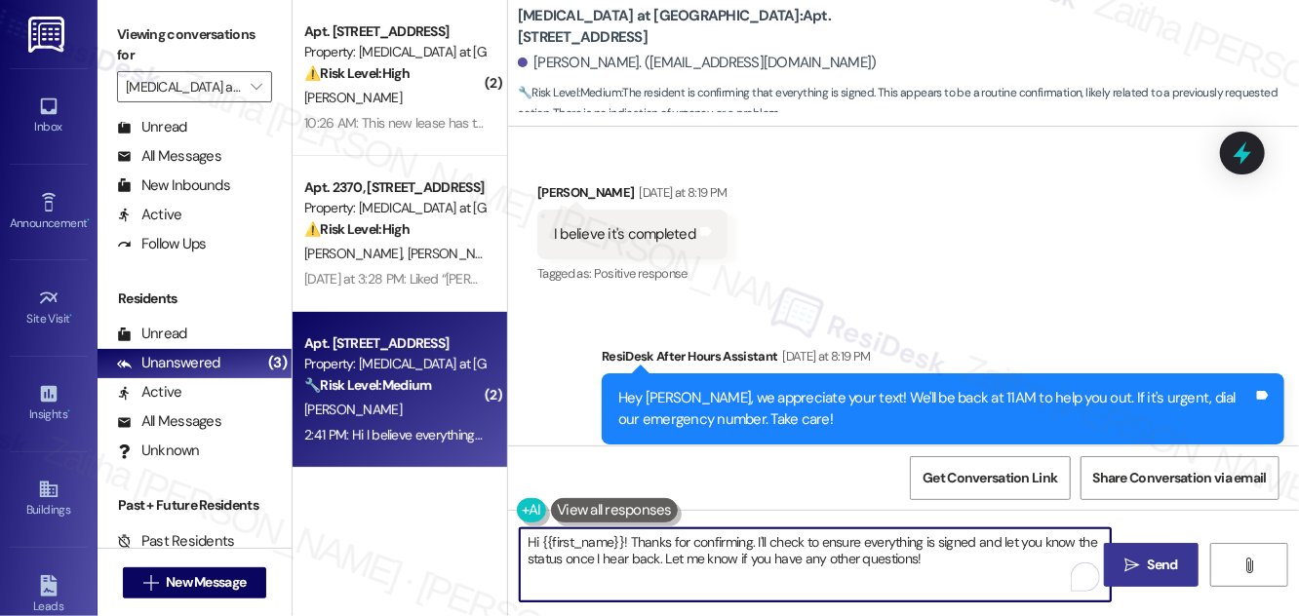
scroll to position [6997, 0]
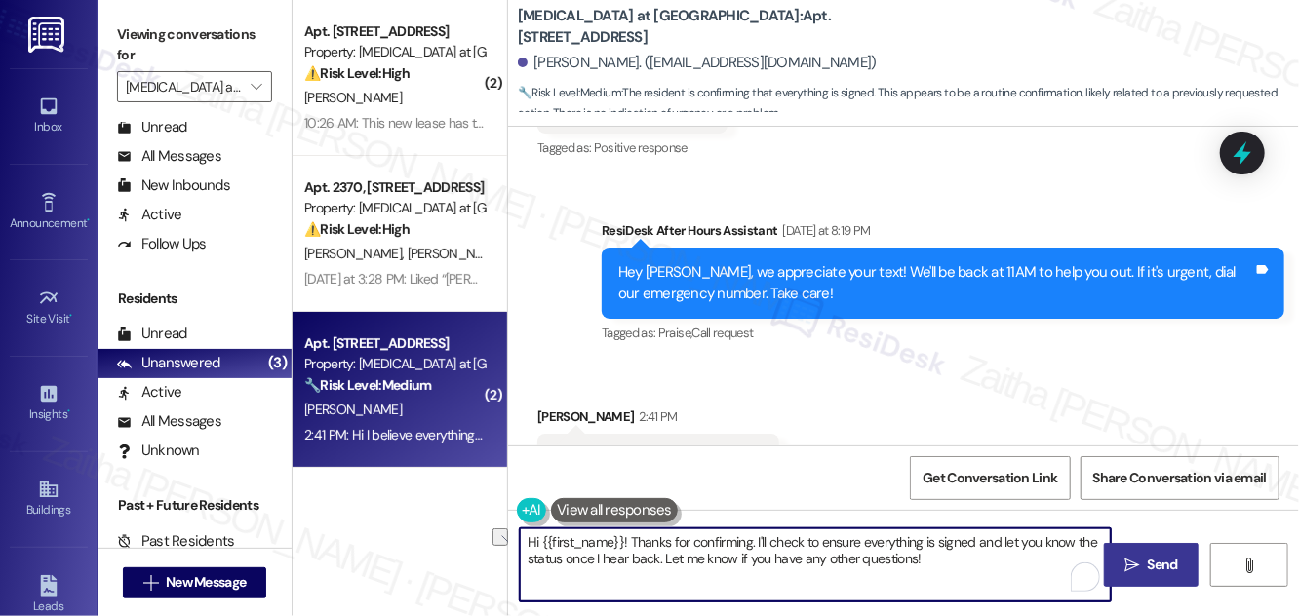
drag, startPoint x: 667, startPoint y: 556, endPoint x: 963, endPoint y: 575, distance: 296.1
click at [957, 575] on textarea "Hi {{first_name}}! Thanks for confirming. I'll check to ensure everything is si…" at bounding box center [815, 565] width 591 height 73
type textarea "Hi {{first_name}}! Thanks for confirming. I'll check to ensure everything is si…"
click at [957, 573] on span "Send" at bounding box center [1163, 565] width 30 height 20
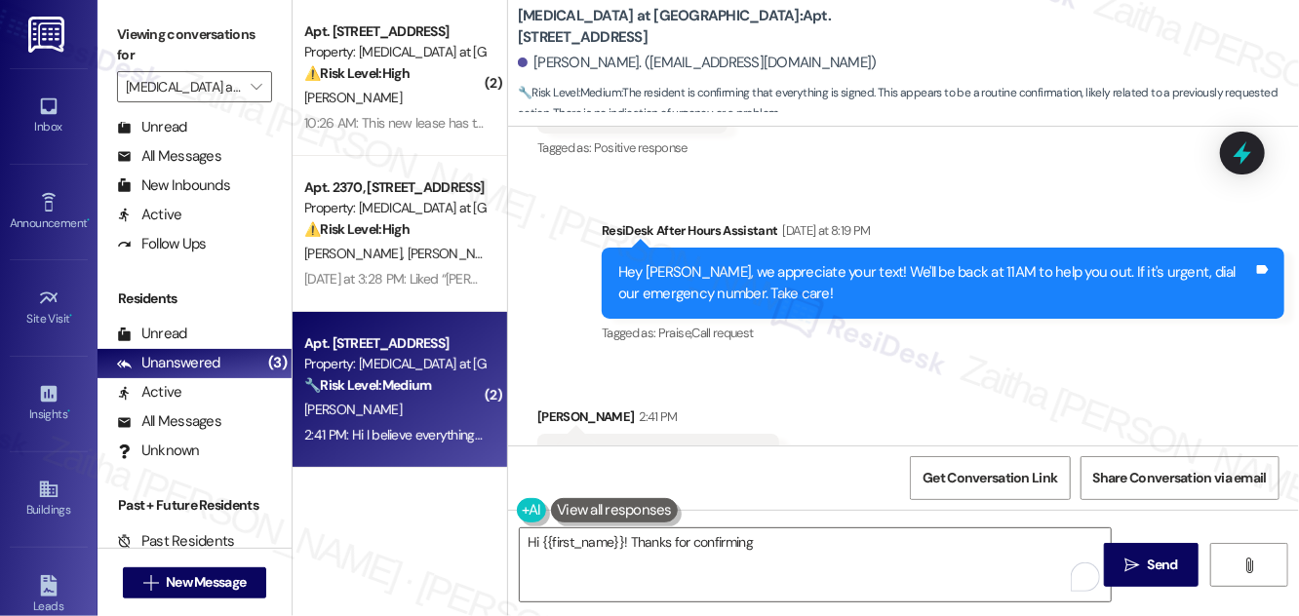
scroll to position [6996, 0]
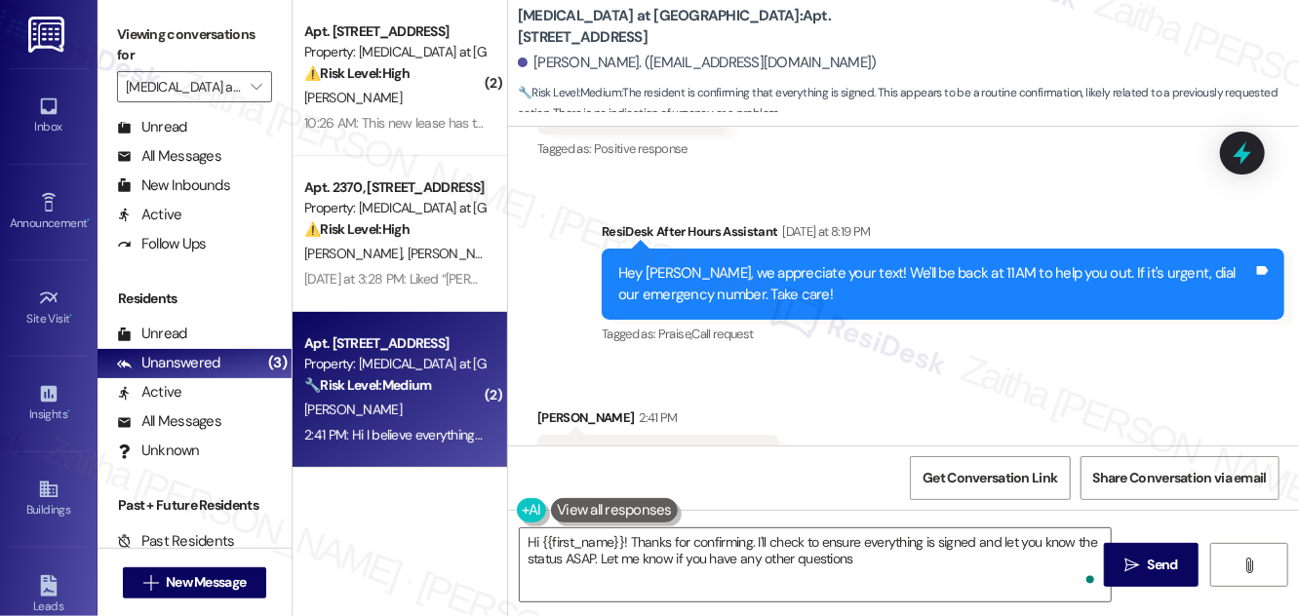
type textarea "Hi {{first_name}}! Thanks for confirming. I'll check to ensure everything is si…"
click at [957, 151] on icon at bounding box center [1242, 153] width 33 height 33
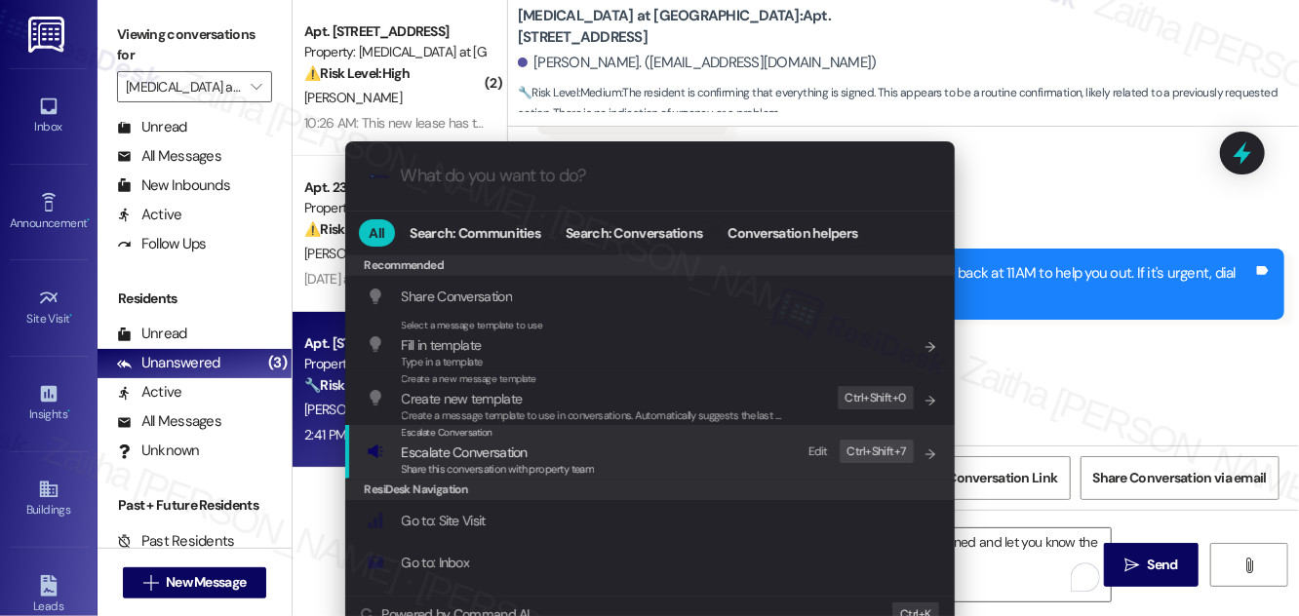
click at [457, 449] on span "Escalate Conversation" at bounding box center [465, 453] width 126 height 18
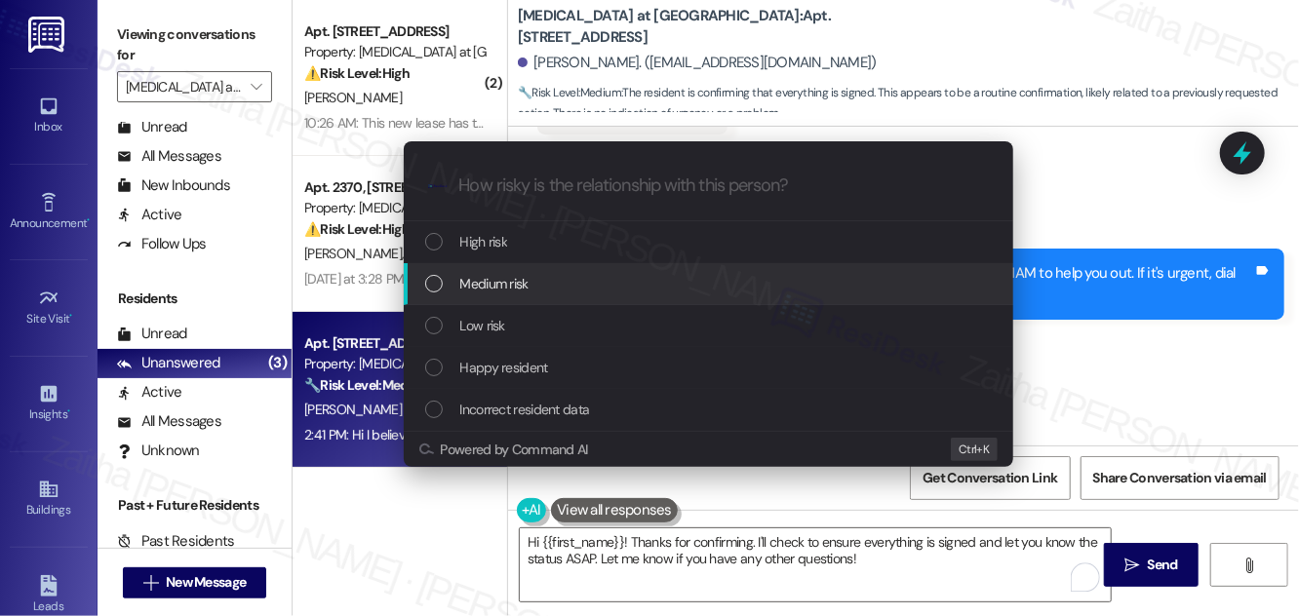
click at [499, 288] on span "Medium risk" at bounding box center [494, 283] width 68 height 21
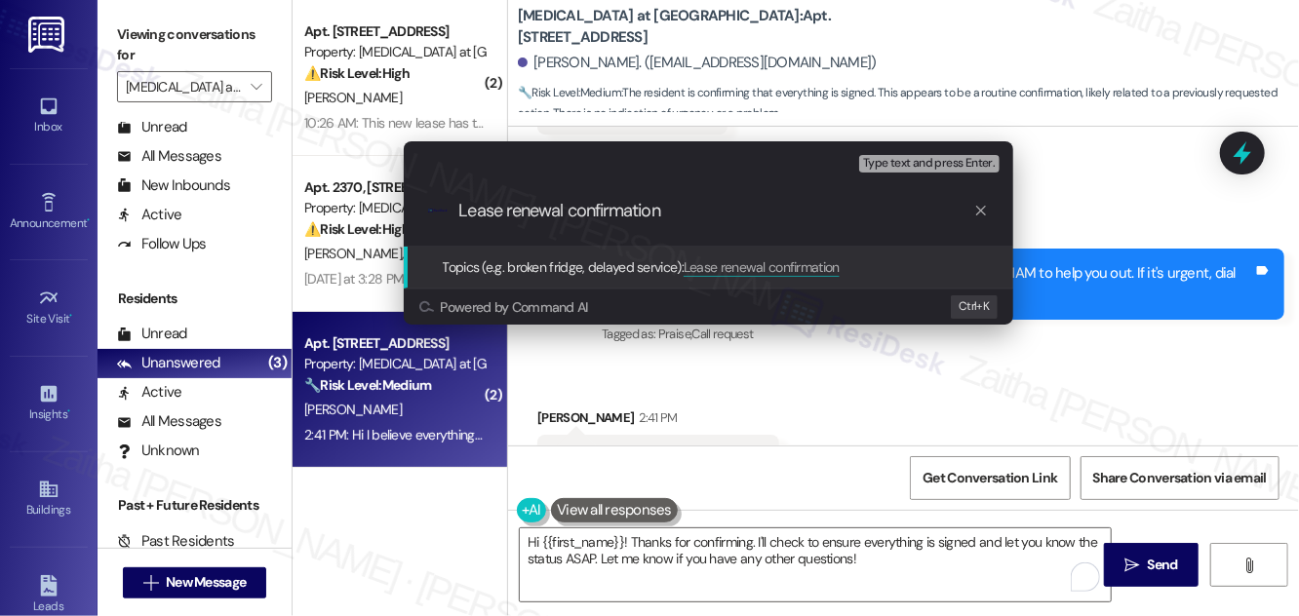
click at [573, 202] on input "Lease renewal confirmation" at bounding box center [716, 211] width 514 height 20
click at [515, 206] on input "Lease renewal Confirmation" at bounding box center [716, 211] width 514 height 20
type input "Lease Renewal Confirmation"
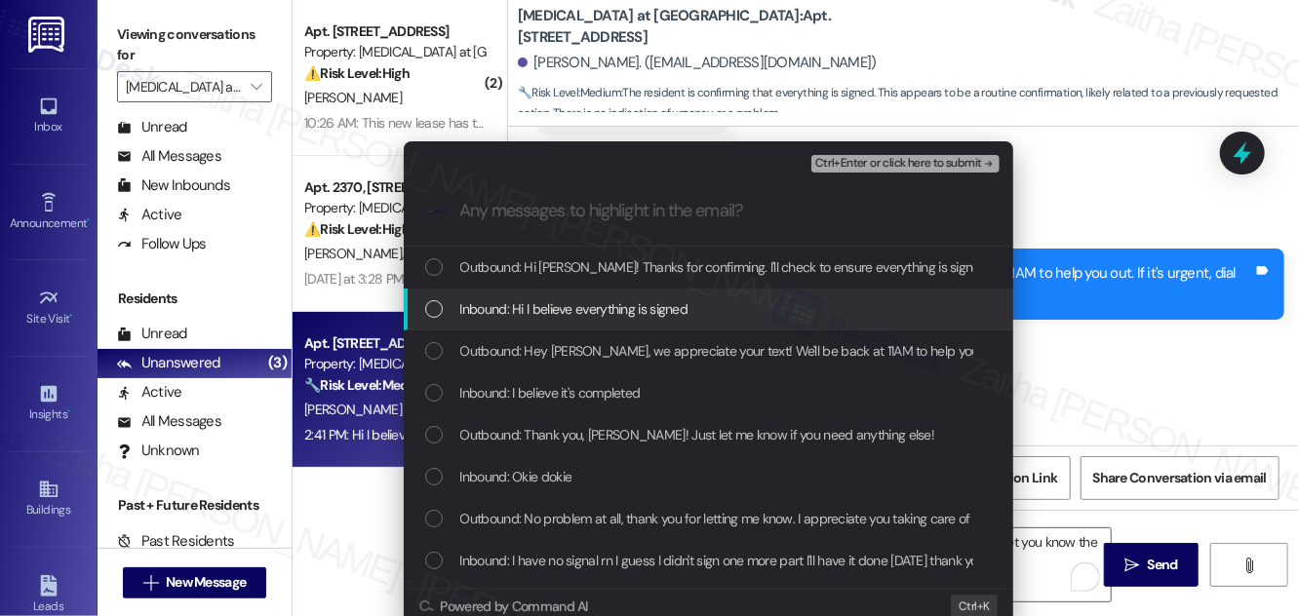
click at [517, 299] on span "Inbound: Hi I believe everything is signed" at bounding box center [574, 308] width 228 height 21
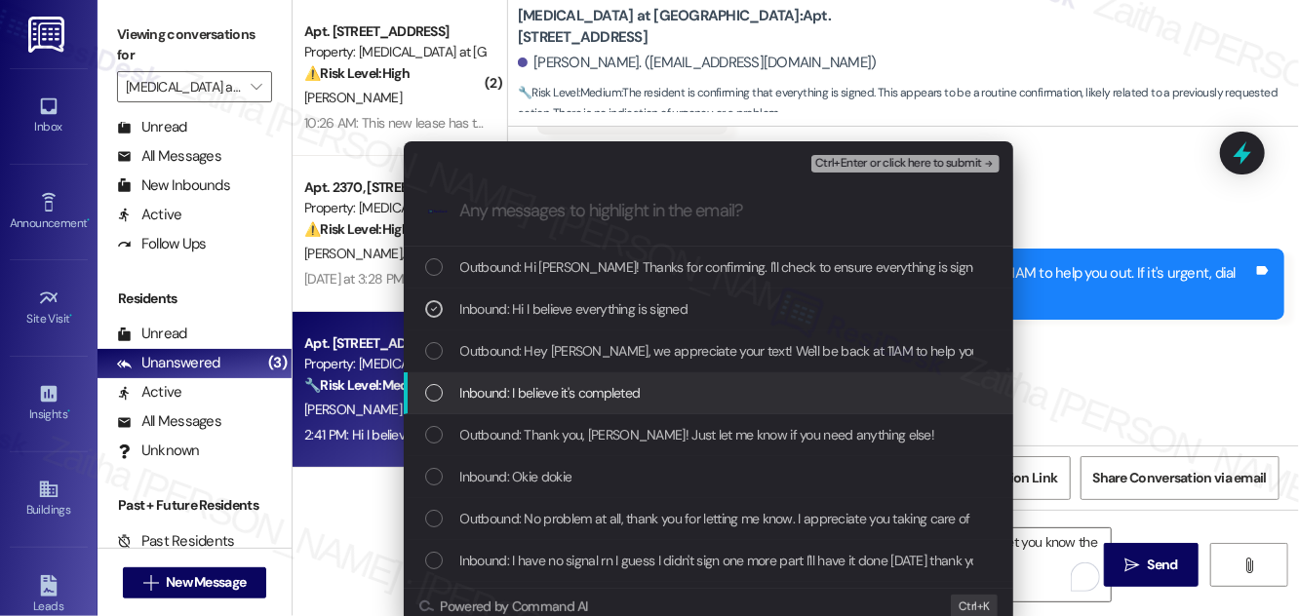
click at [517, 381] on div "Inbound: I believe it's completed" at bounding box center [709, 394] width 610 height 42
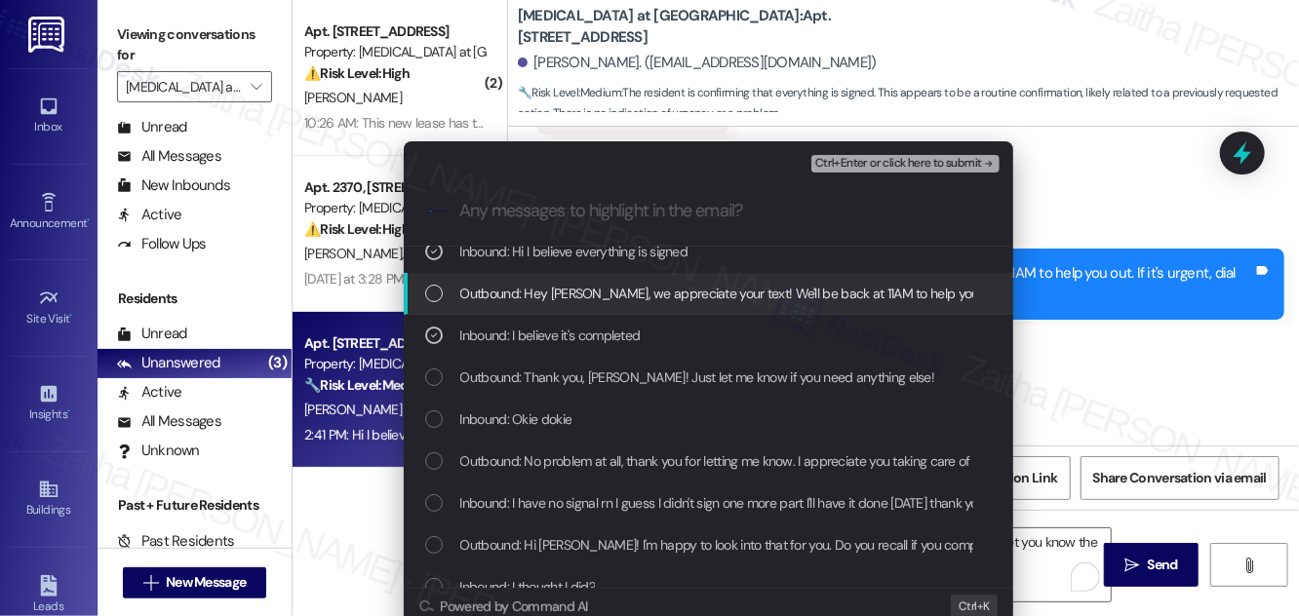
scroll to position [88, 0]
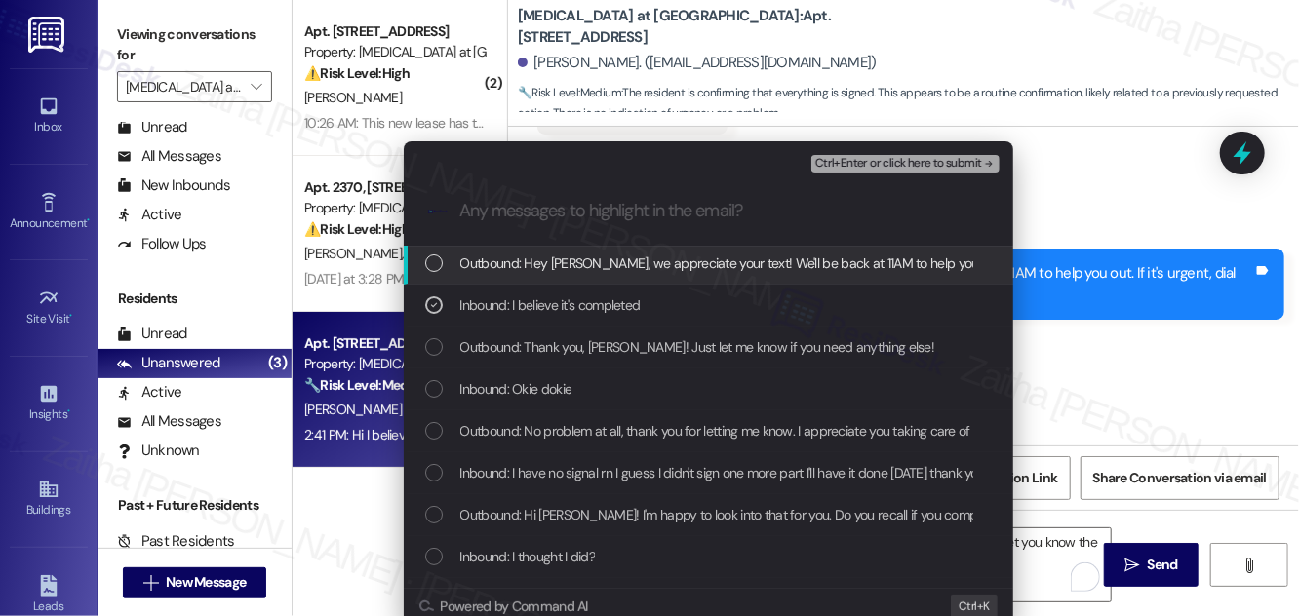
click at [896, 157] on span "Ctrl+Enter or click here to submit" at bounding box center [898, 164] width 167 height 14
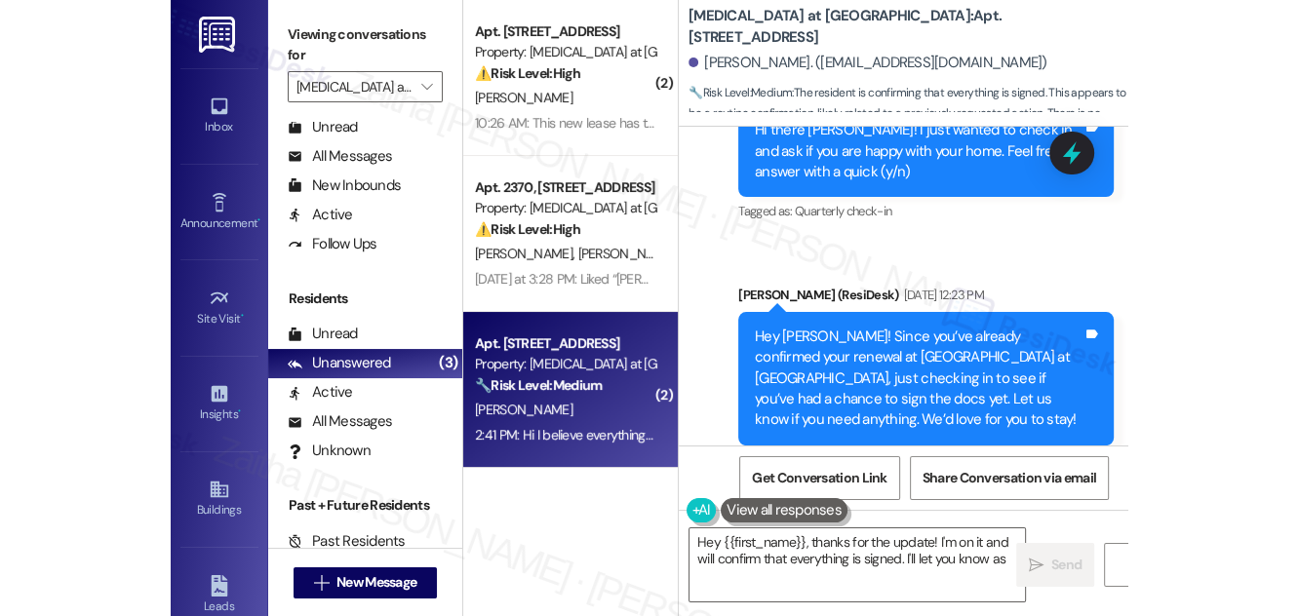
scroll to position [6996, 0]
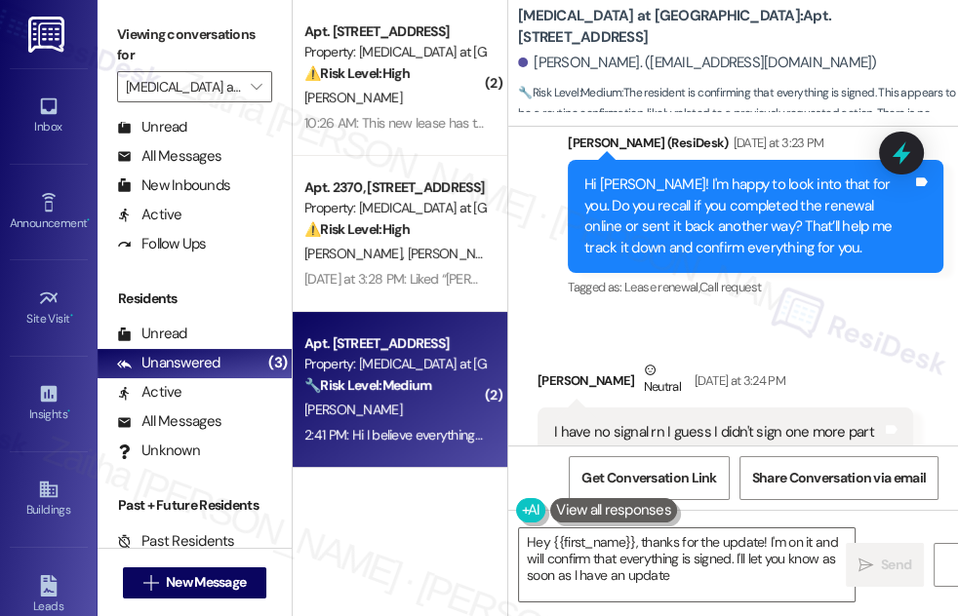
type textarea "Hey {{first_name}}, thanks for the update! I'm on it and will confirm that ever…"
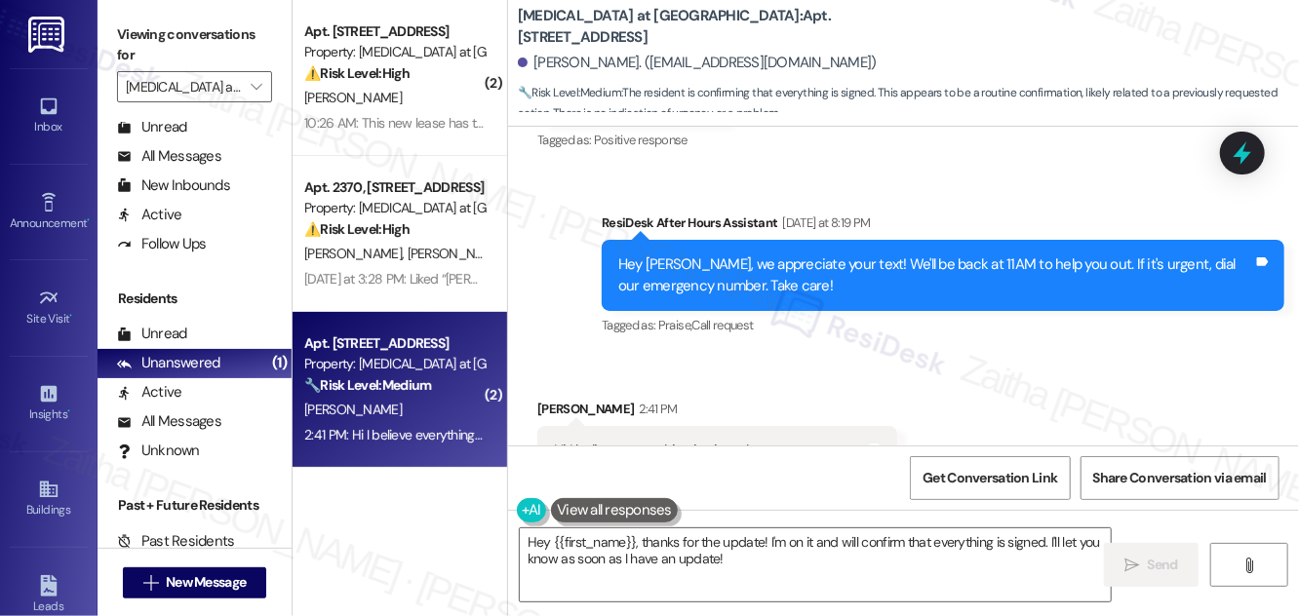
scroll to position [7183, 0]
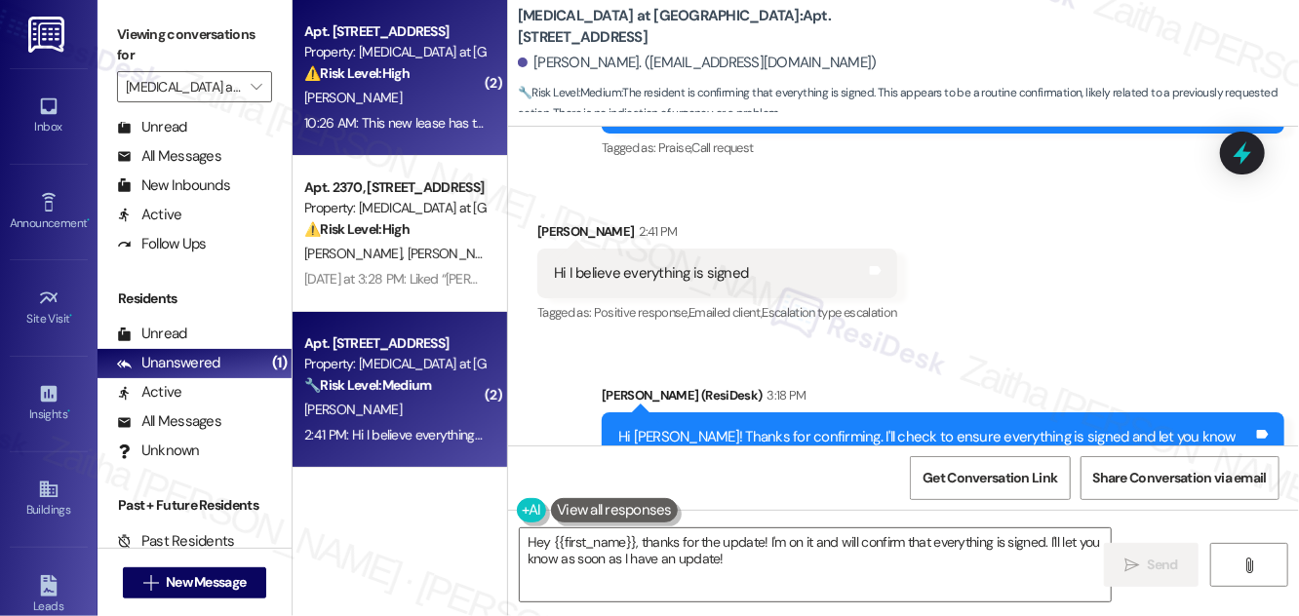
click at [439, 120] on div "10:26 AM: This new lease has the October discount described in the papers provi…" at bounding box center [567, 123] width 526 height 18
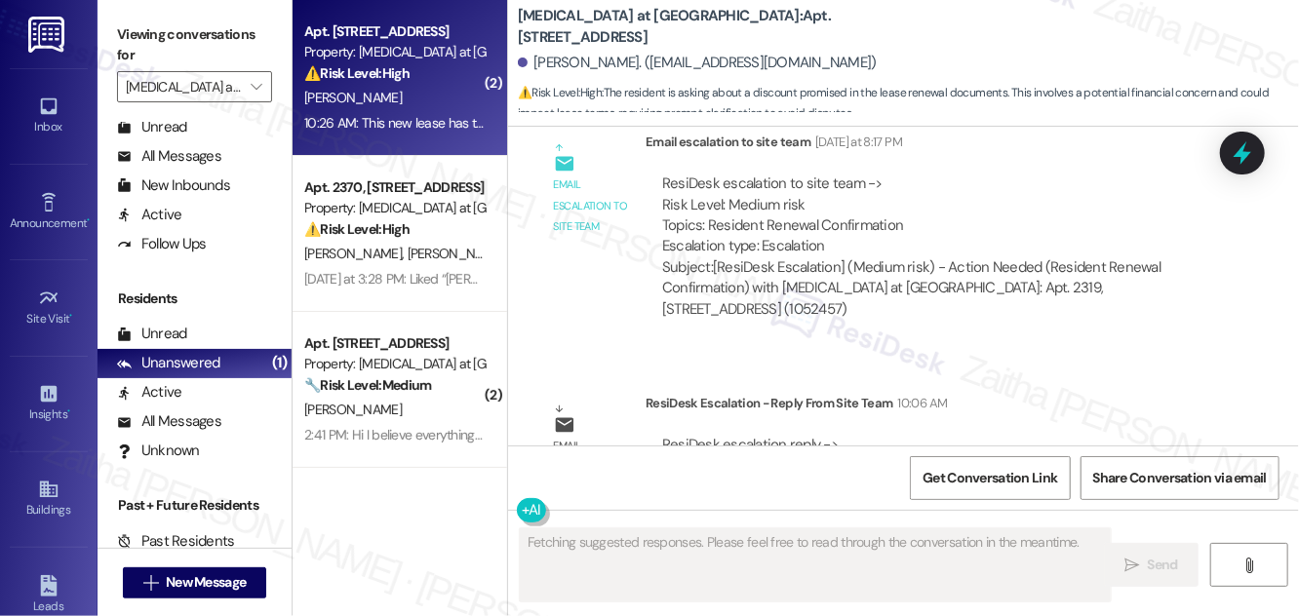
scroll to position [4885, 0]
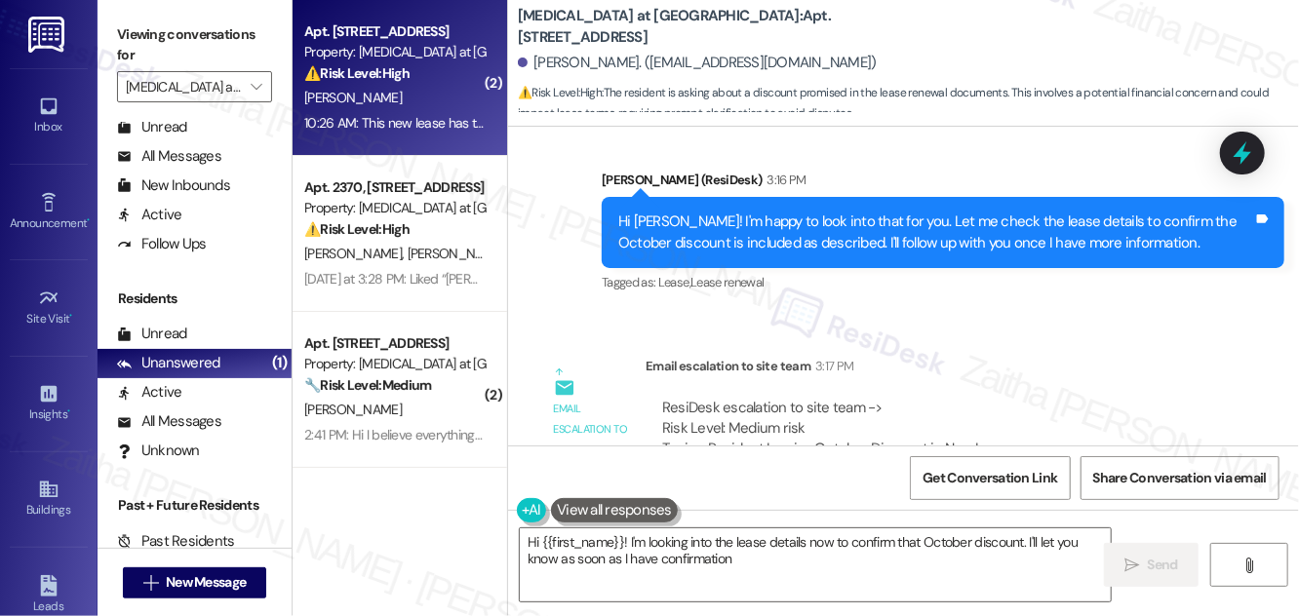
type textarea "Hi {{first_name}}! I'm looking into the lease details now to confirm that Octob…"
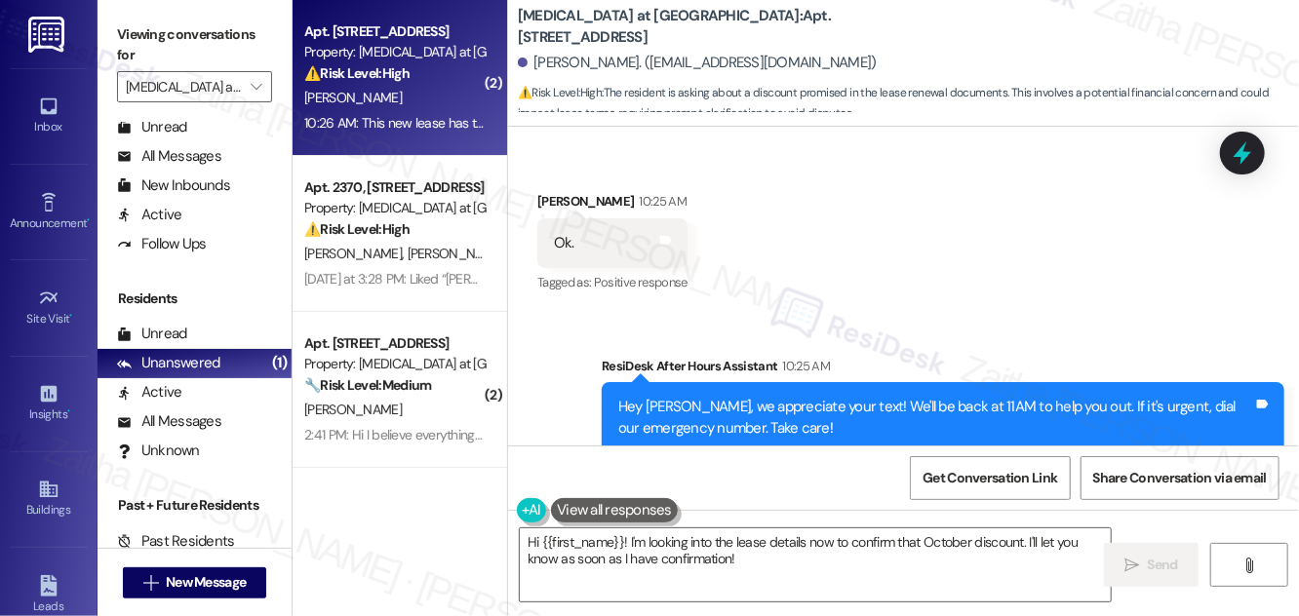
scroll to position [5333, 0]
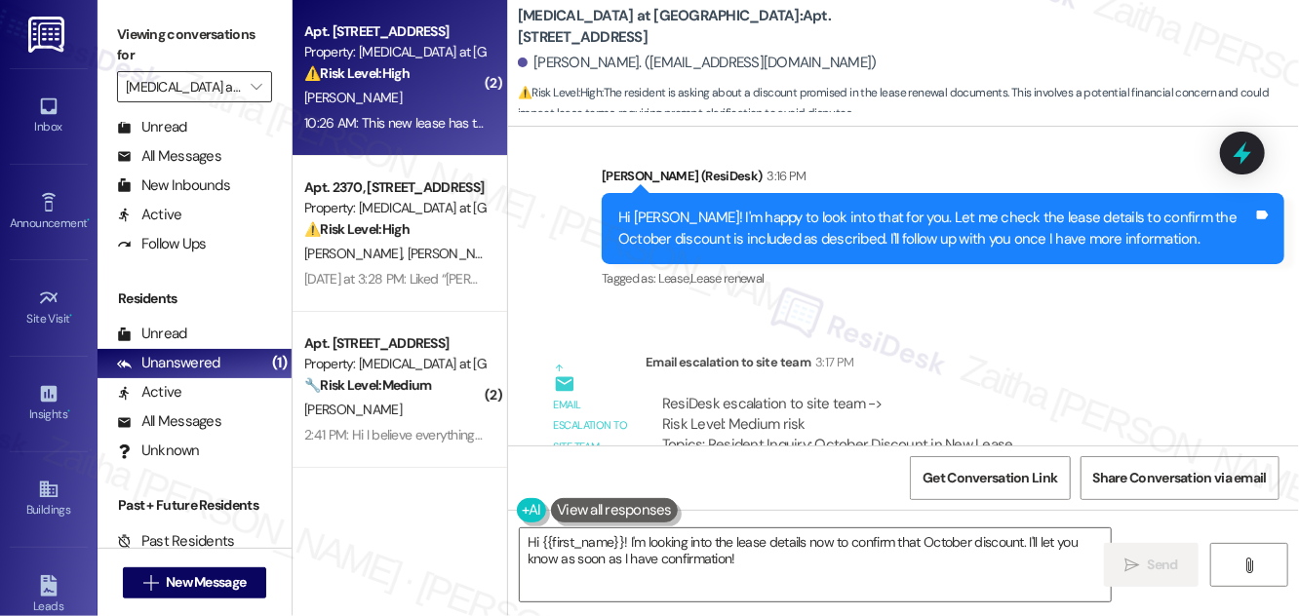
click at [187, 92] on input "Avita at Alamo Heights" at bounding box center [183, 86] width 115 height 31
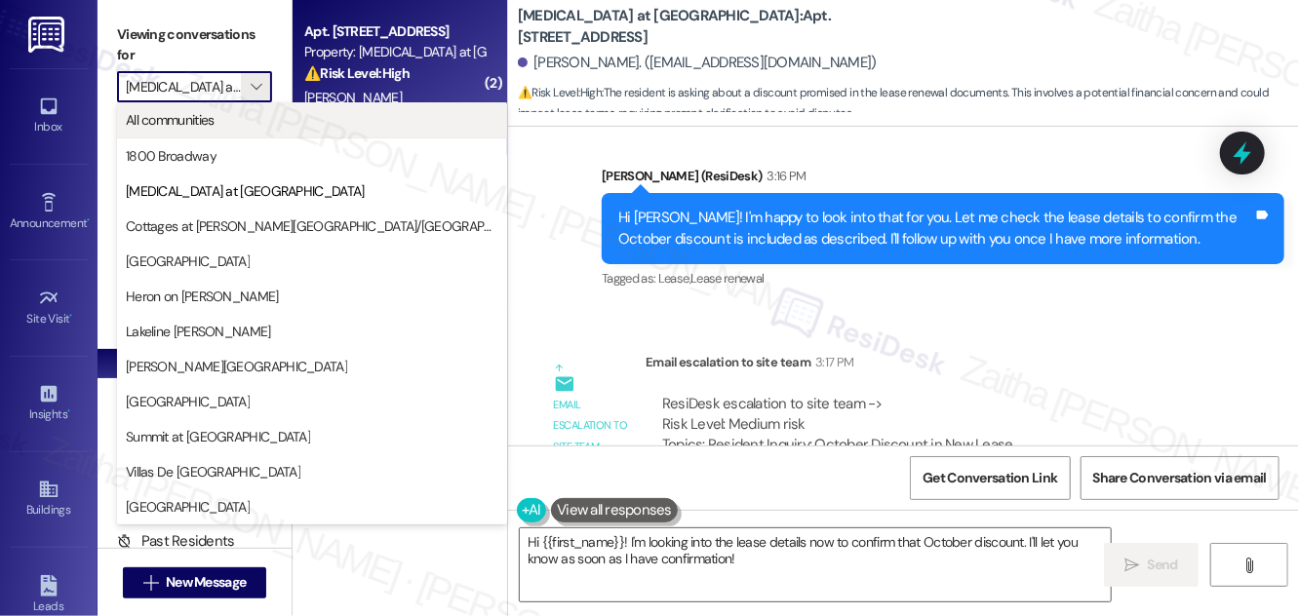
click at [190, 124] on span "All communities" at bounding box center [170, 120] width 89 height 20
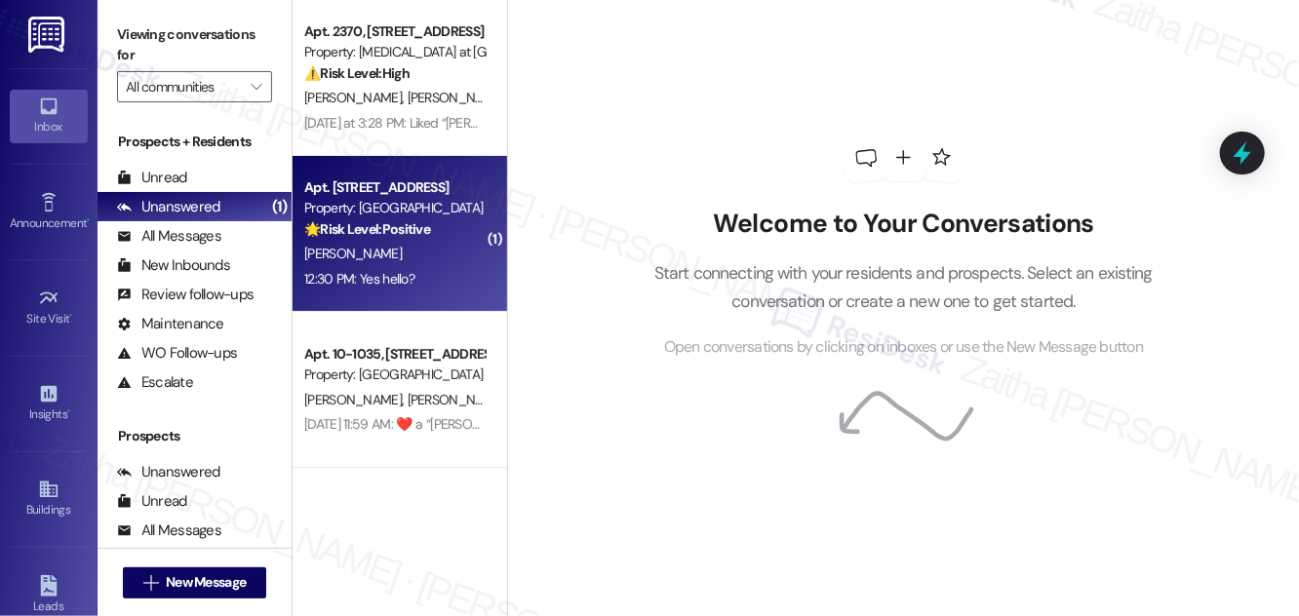
click at [429, 272] on div "12:30 PM: Yes hello? 12:30 PM: Yes hello?" at bounding box center [394, 279] width 184 height 24
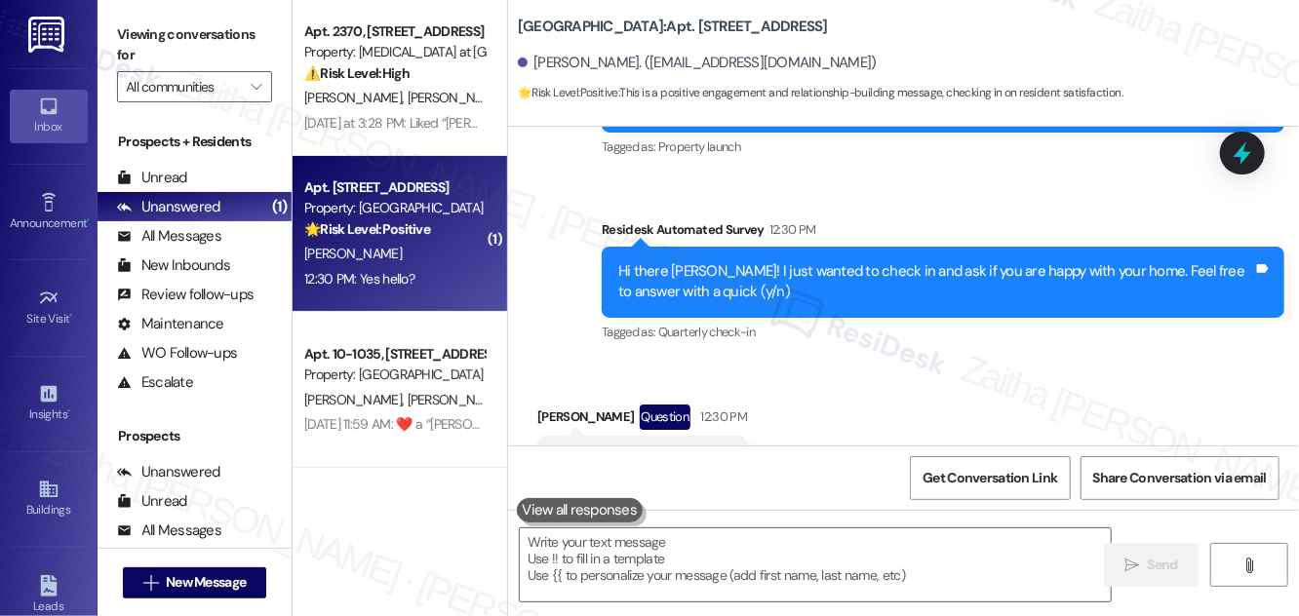
scroll to position [392, 0]
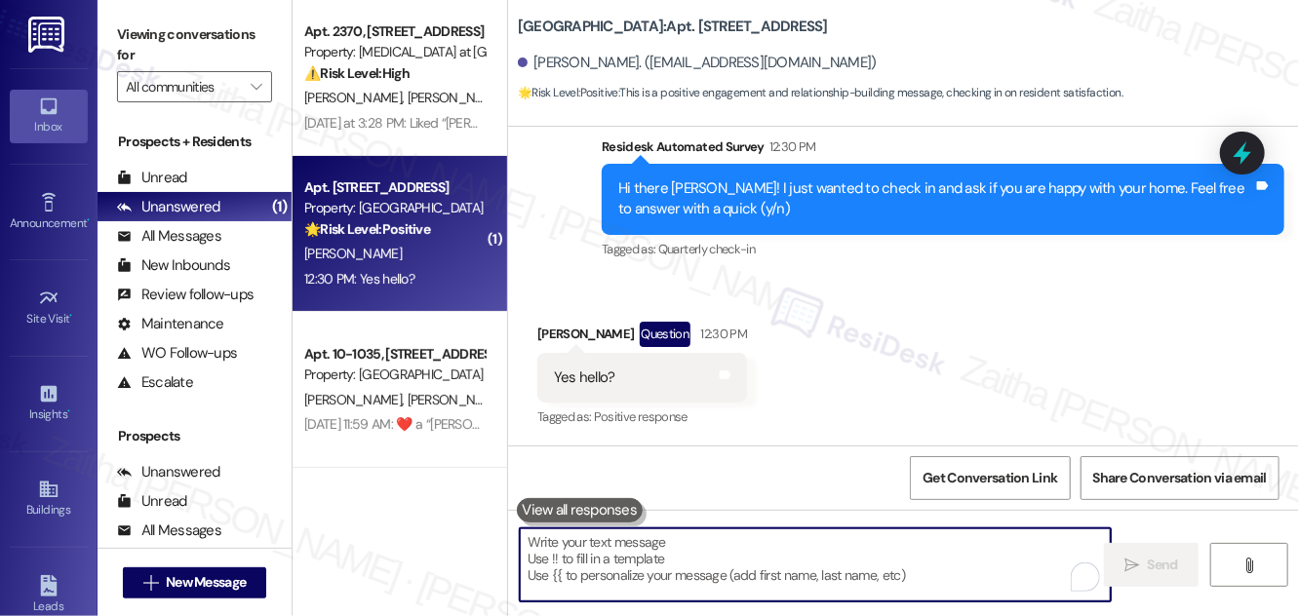
click at [672, 558] on textarea "To enrich screen reader interactions, please activate Accessibility in Grammarl…" at bounding box center [815, 565] width 591 height 73
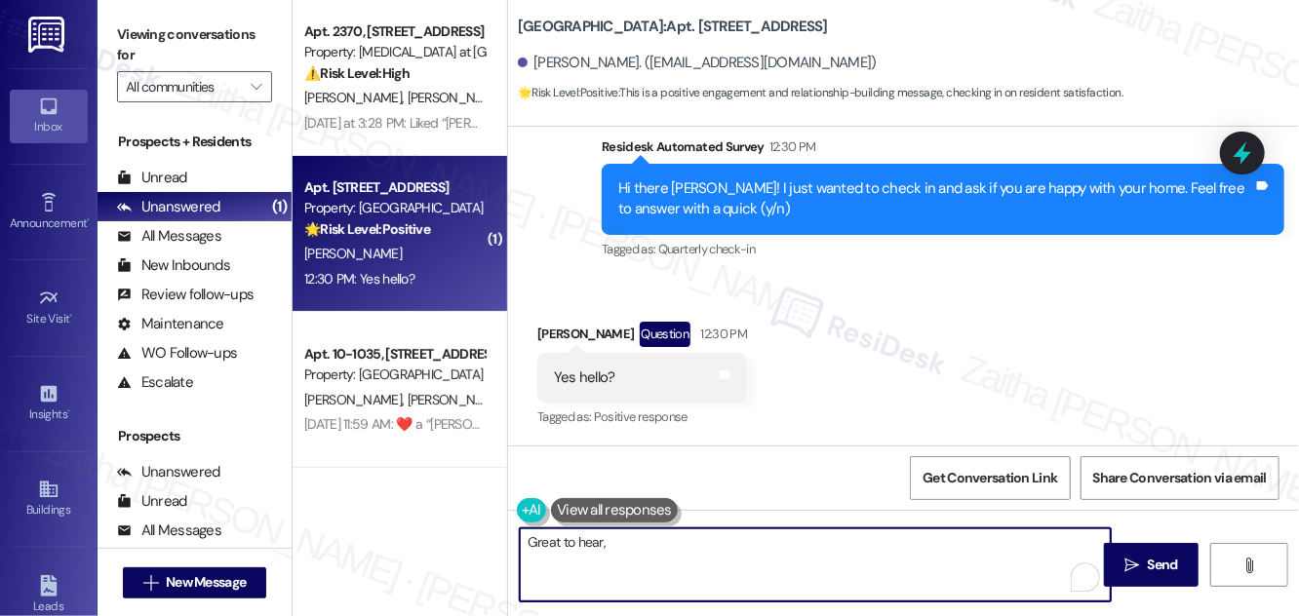
click at [546, 334] on div "Isaac Gomez Question 12:30 PM" at bounding box center [642, 337] width 210 height 31
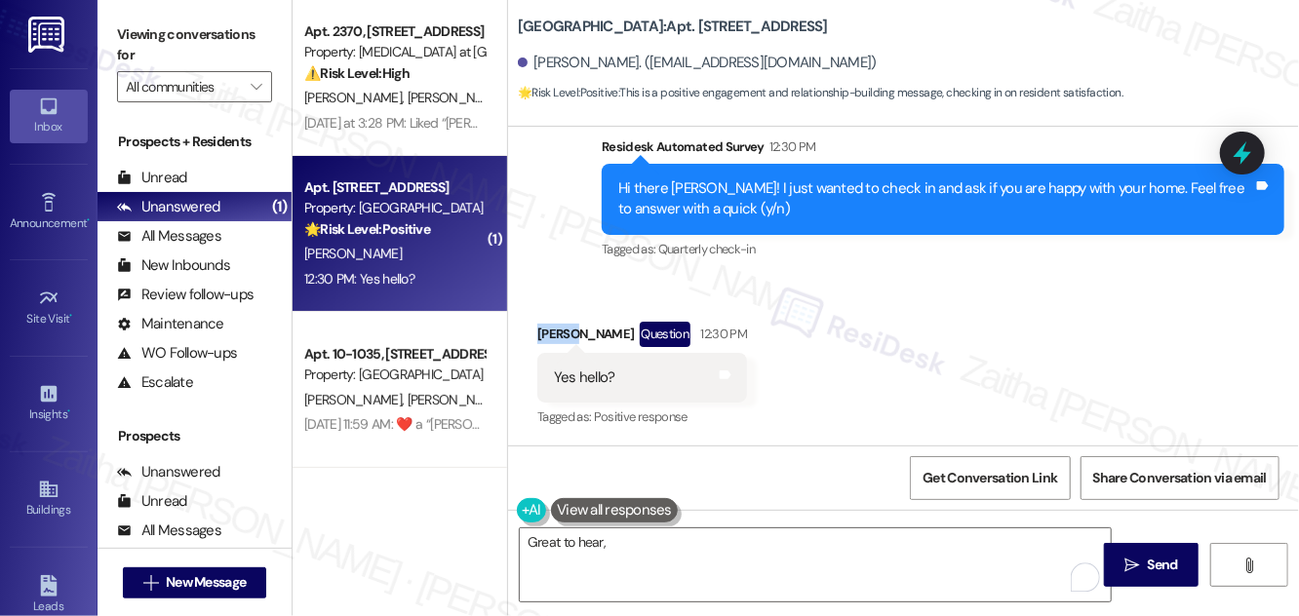
click at [546, 334] on div "Isaac Gomez Question 12:30 PM" at bounding box center [642, 337] width 210 height 31
copy div "Isaac"
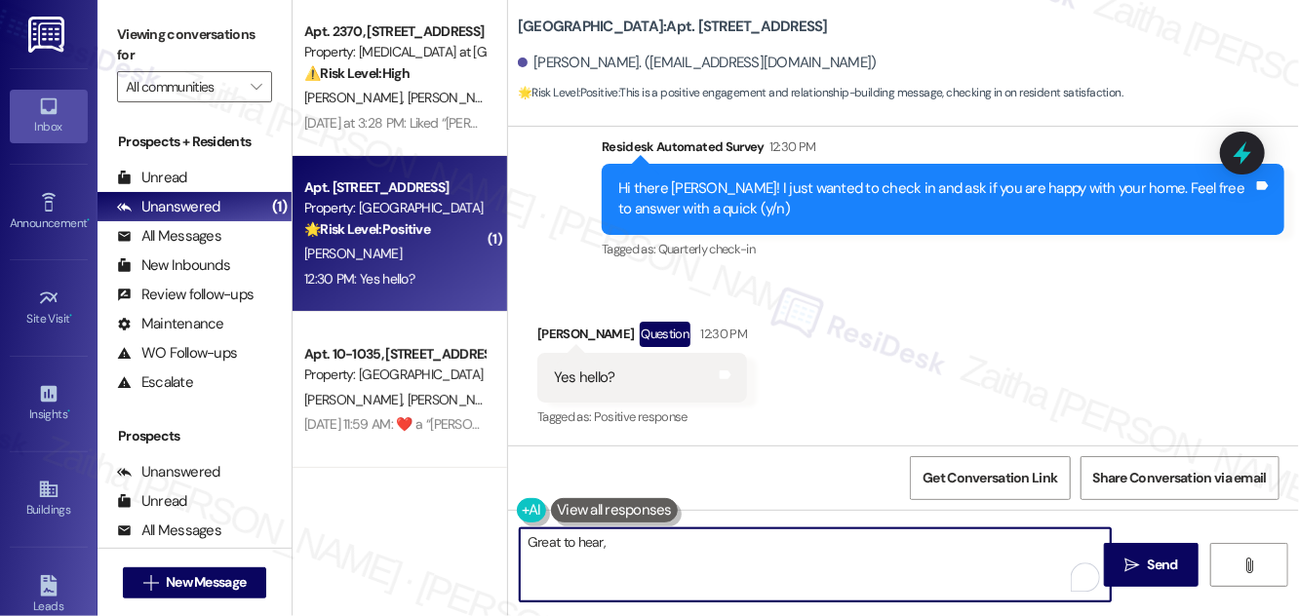
click at [624, 589] on textarea "Great to hear," at bounding box center [815, 565] width 591 height 73
paste textarea "Isaac"
paste textarea "I'm so glad to hear that you're happy with your home. Let us know if there's an…"
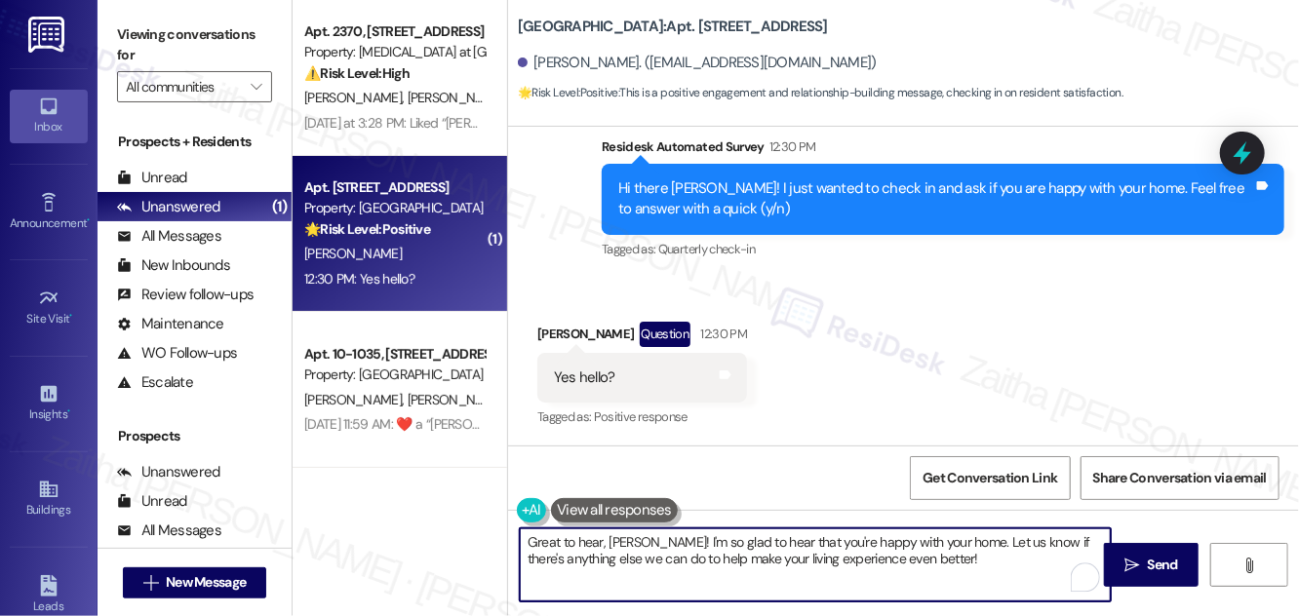
click at [733, 539] on textarea "Great to hear, Isaac! I'm so glad to hear that you're happy with your home. Let…" at bounding box center [815, 565] width 591 height 73
drag, startPoint x: 599, startPoint y: 537, endPoint x: 521, endPoint y: 539, distance: 78.0
click at [521, 539] on textarea "Great to hear, Isaac! I'm so glad to hear that you're happy with your home. Let…" at bounding box center [815, 565] width 591 height 73
drag, startPoint x: 635, startPoint y: 538, endPoint x: 501, endPoint y: 529, distance: 134.0
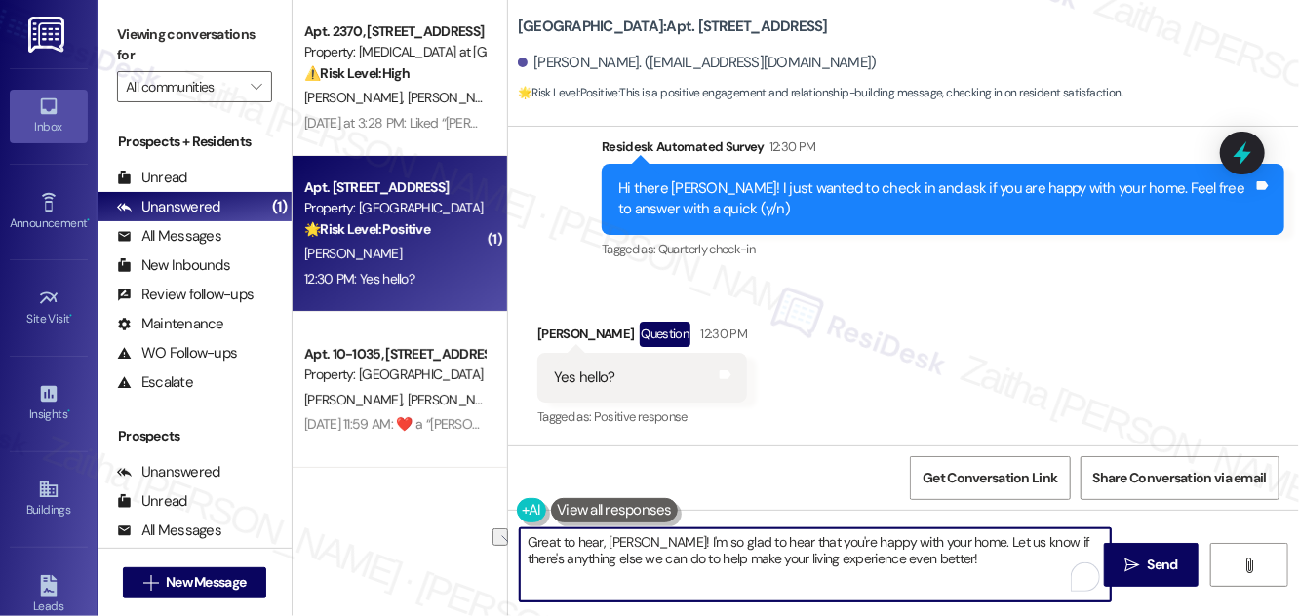
click at [501, 529] on div "Apt. 2370, 327 W Sunset Rd Property: Avita at Alamo Heights ⚠️ Risk Level: High…" at bounding box center [796, 308] width 1006 height 616
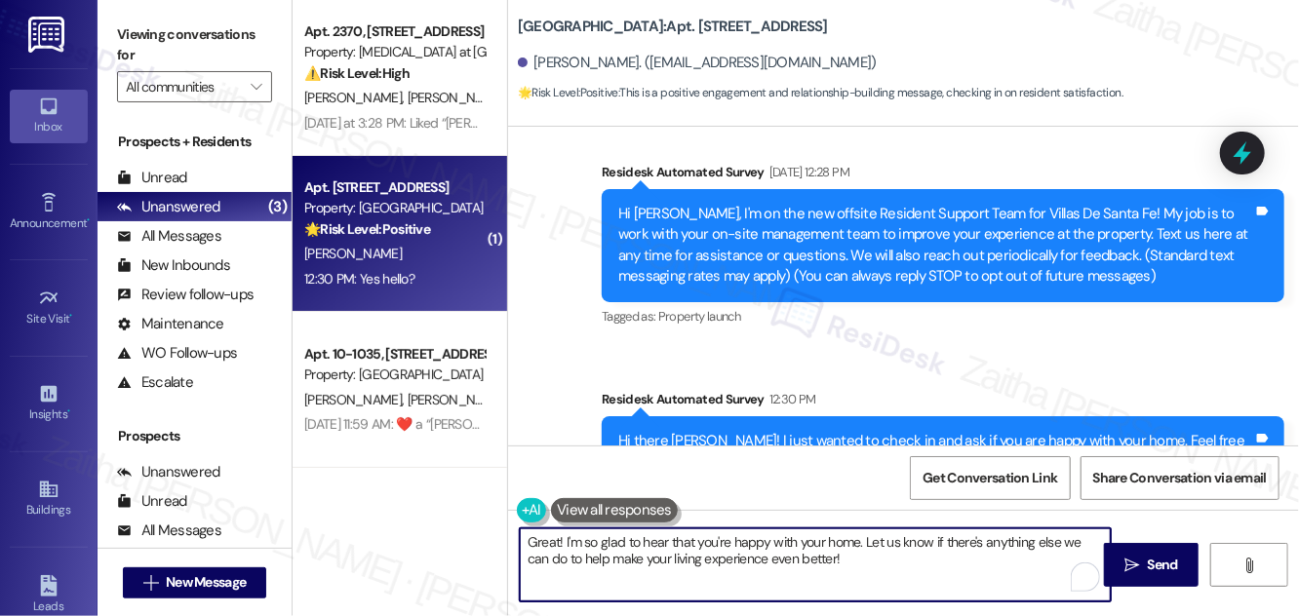
scroll to position [393, 0]
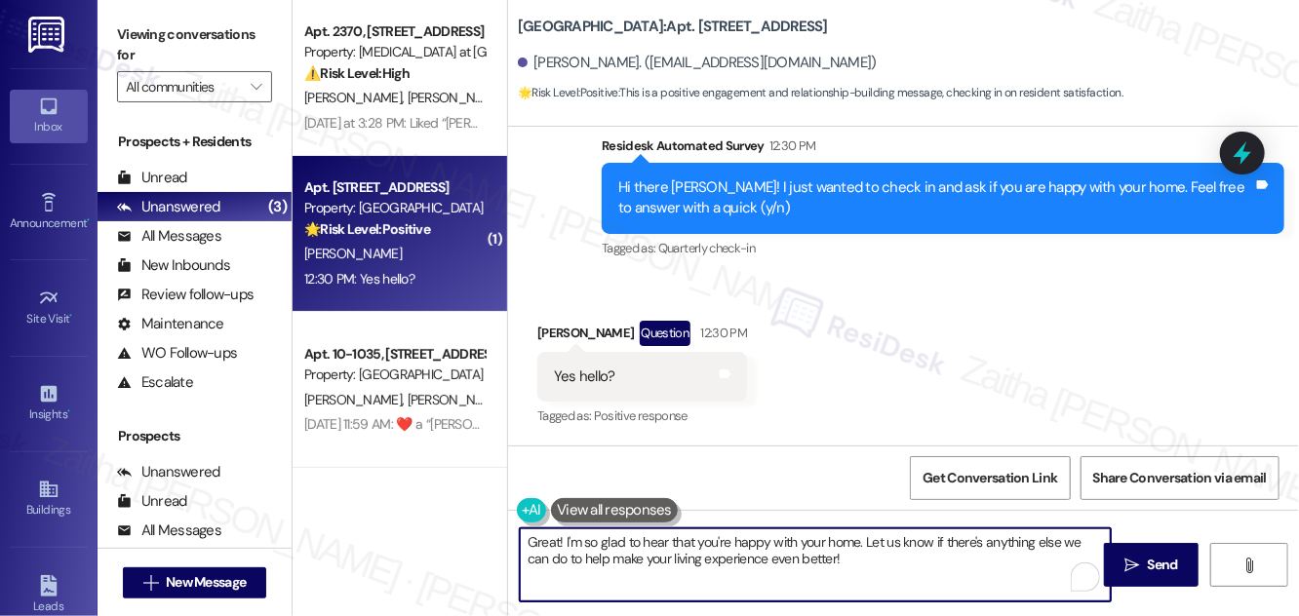
click at [837, 560] on textarea "Great! I'm so glad to hear that you're happy with your home. Let us know if the…" at bounding box center [815, 565] width 591 height 73
paste textarea "Could I ask a quick favor? If you don’t mind, would you be willing to share you…"
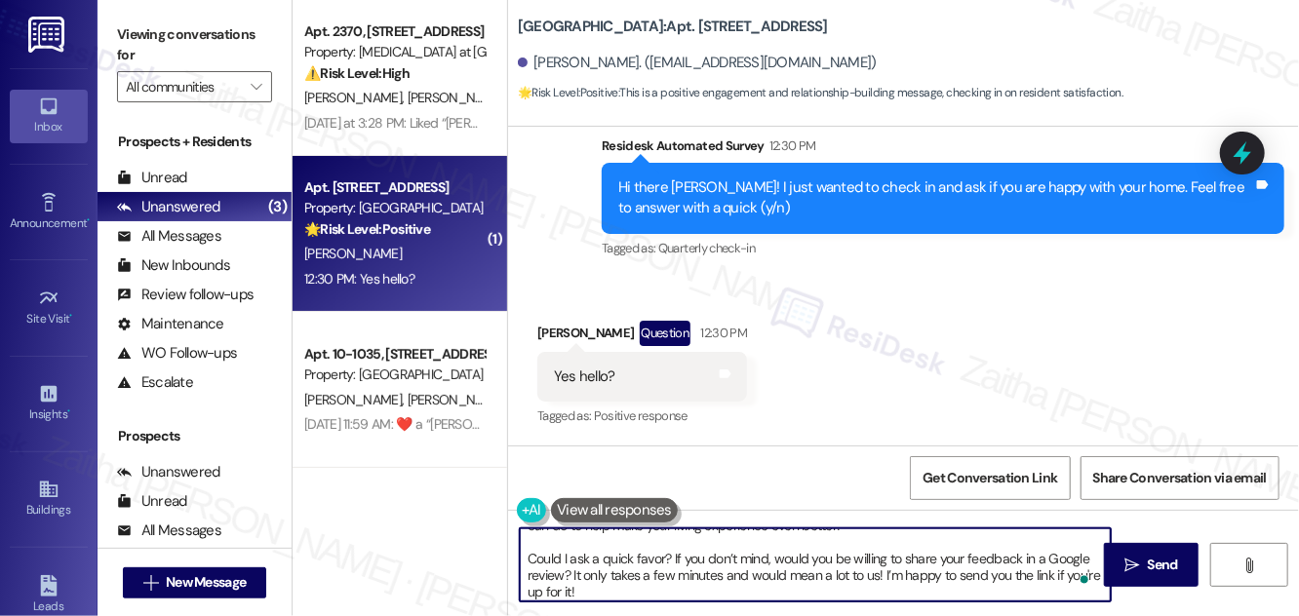
scroll to position [33, 0]
click at [957, 559] on textarea "Great! I'm so glad to hear that you're happy with your home. Let us know if the…" at bounding box center [815, 565] width 591 height 73
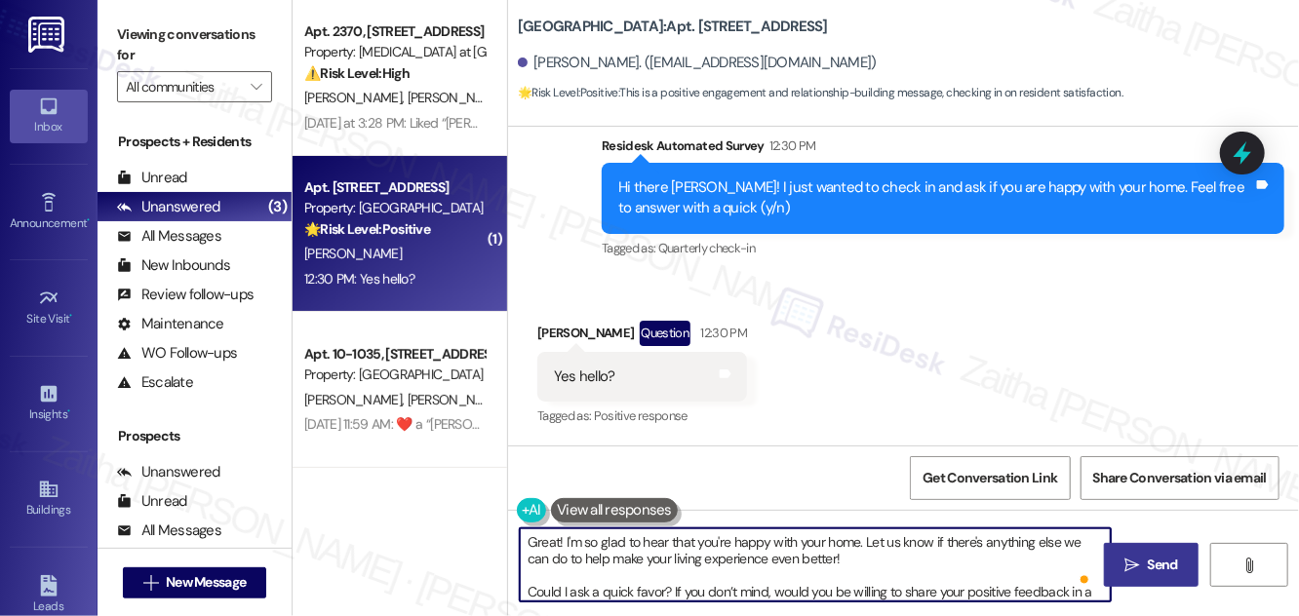
type textarea "Great! I'm so glad to hear that you're happy with your home. Let us know if the…"
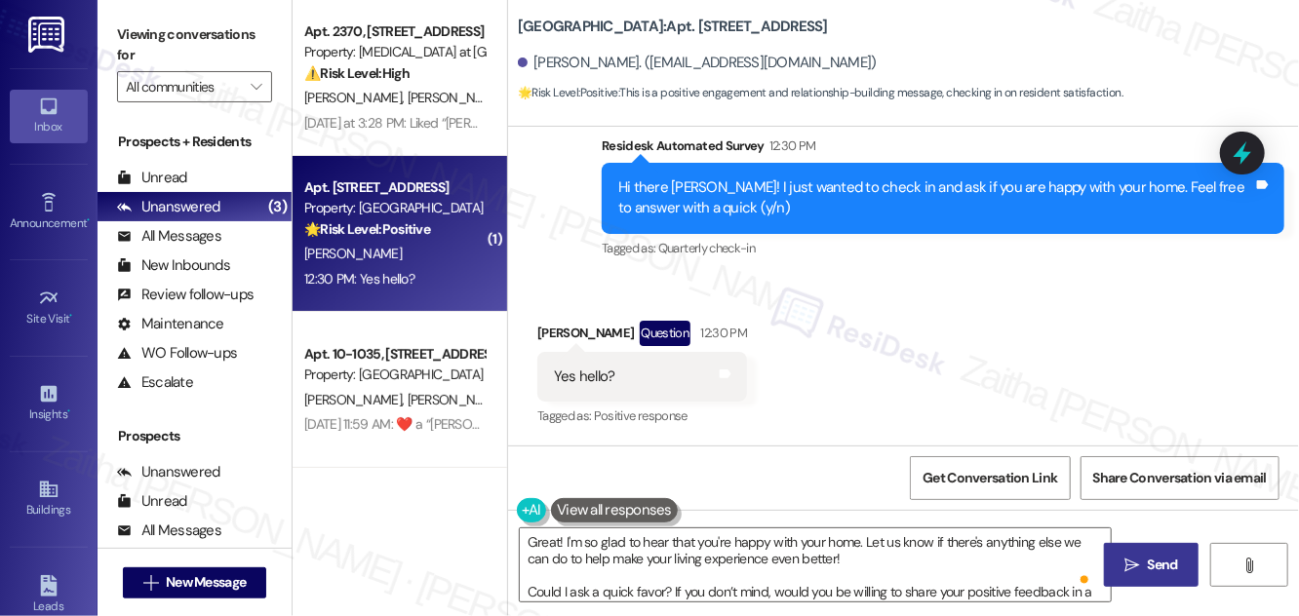
click at [957, 561] on span "Send" at bounding box center [1163, 565] width 30 height 20
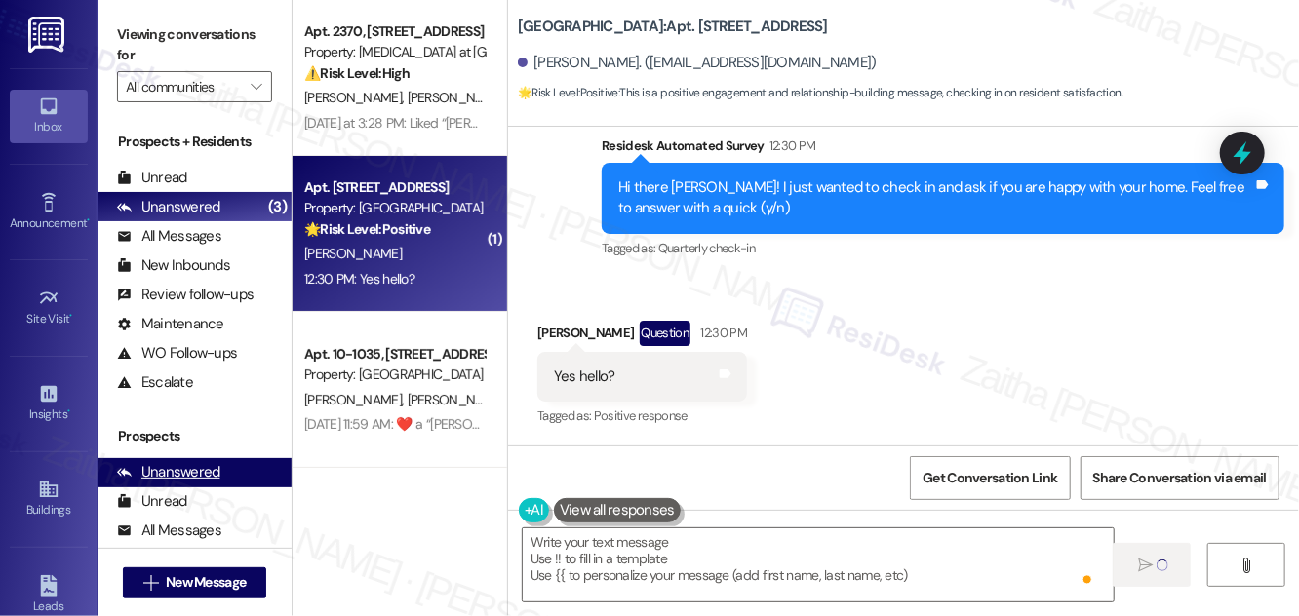
type textarea "Fetching suggested responses. Please feel free to read through the conversation…"
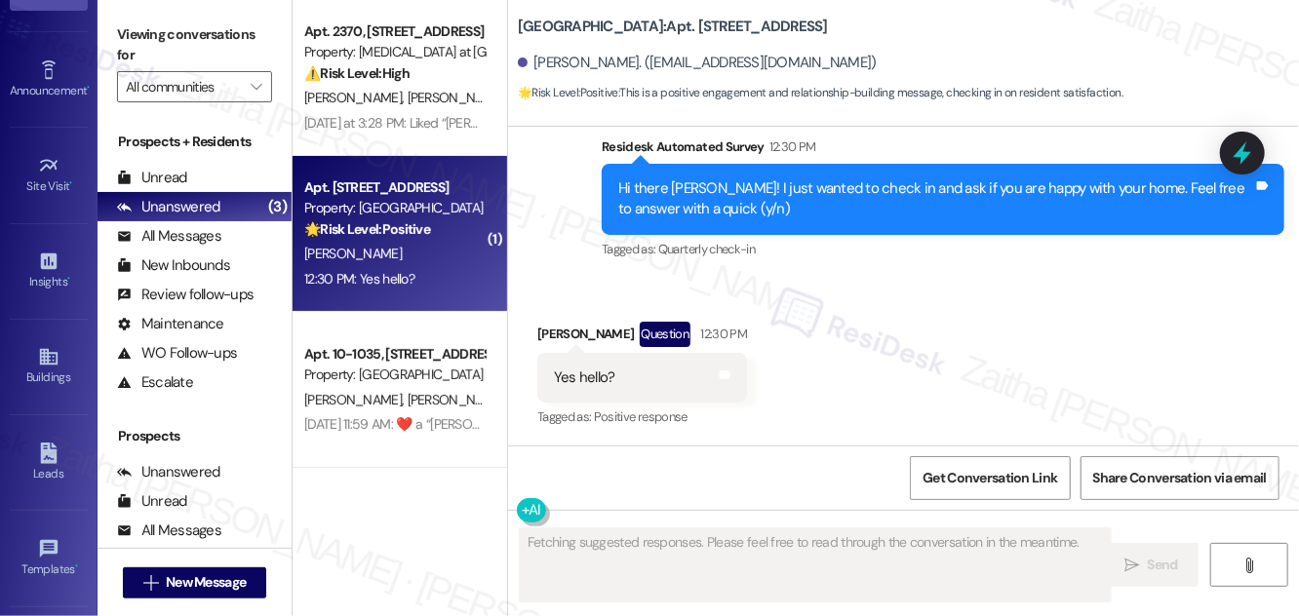
scroll to position [306, 0]
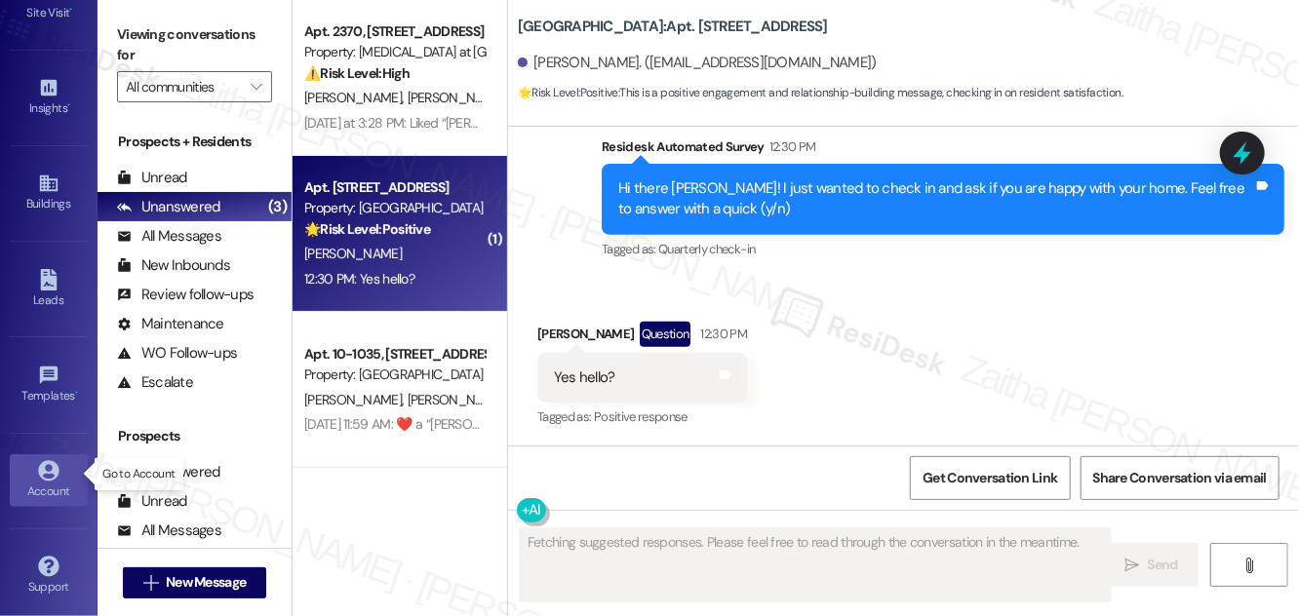
click at [52, 467] on icon at bounding box center [48, 470] width 20 height 20
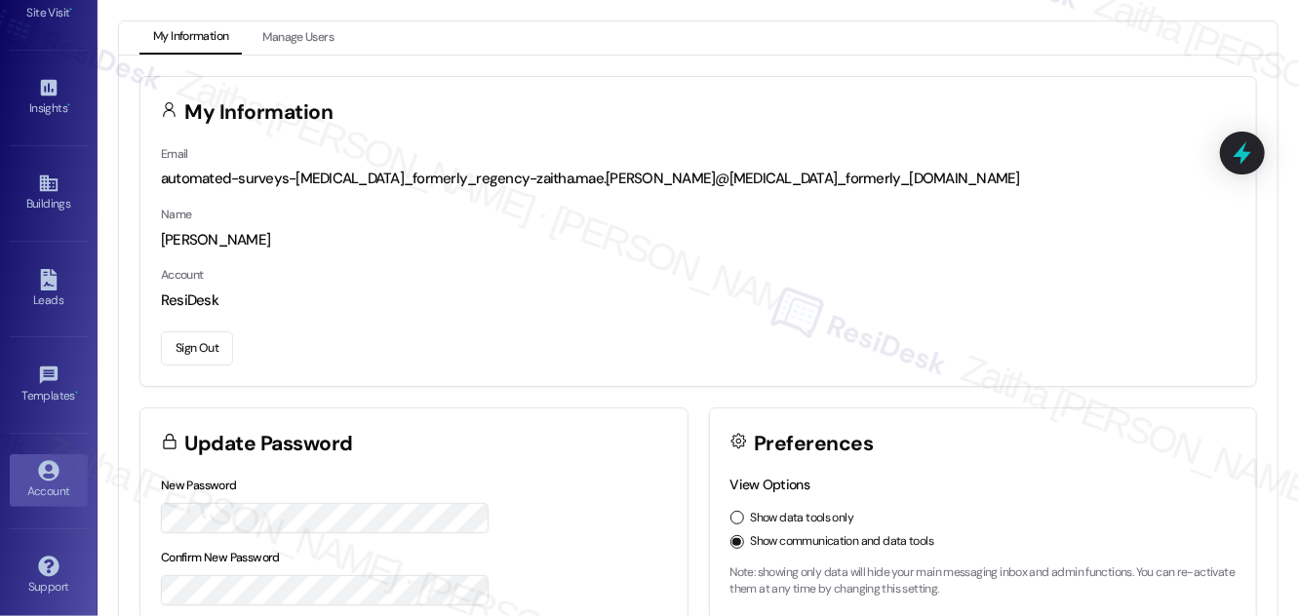
click at [205, 342] on button "Sign Out" at bounding box center [197, 349] width 72 height 34
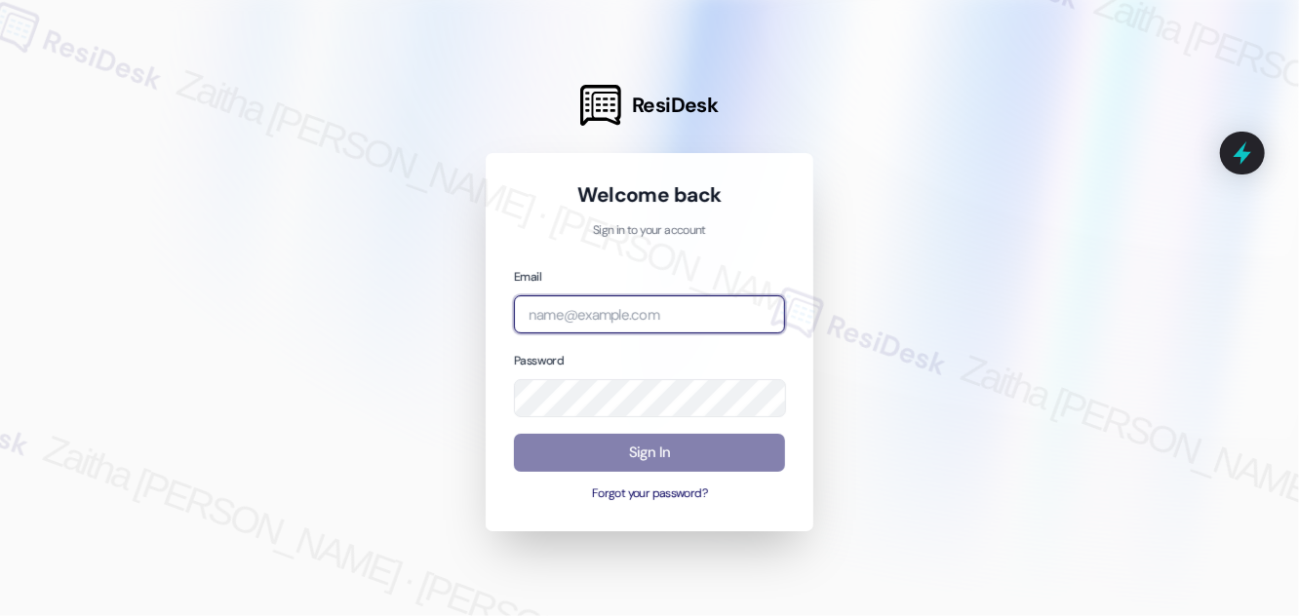
click at [595, 323] on input "email" at bounding box center [649, 315] width 271 height 38
type input "automated-surveys-icarus-zaitha.mae.garcia@icarus.com"
